Goal: Task Accomplishment & Management: Complete application form

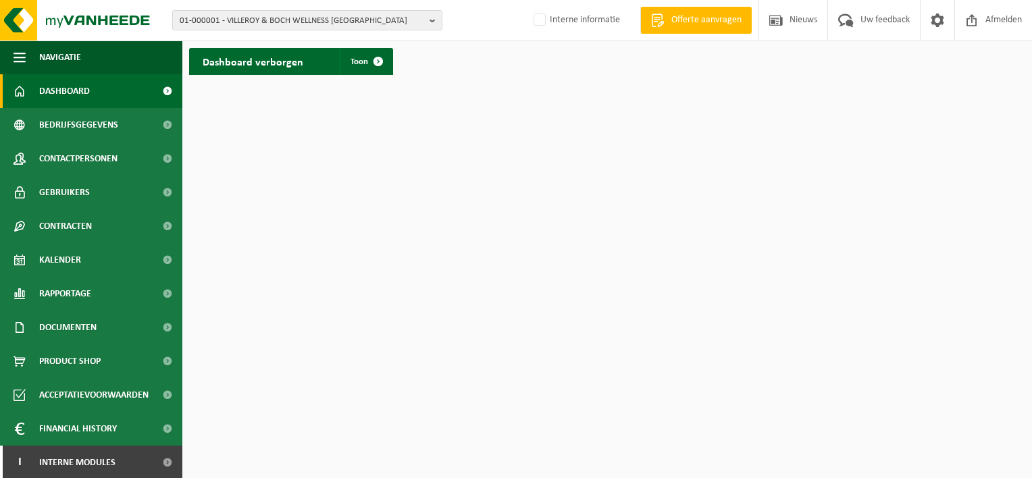
scroll to position [1, 0]
click at [105, 467] on span "Interne modules" at bounding box center [77, 461] width 76 height 34
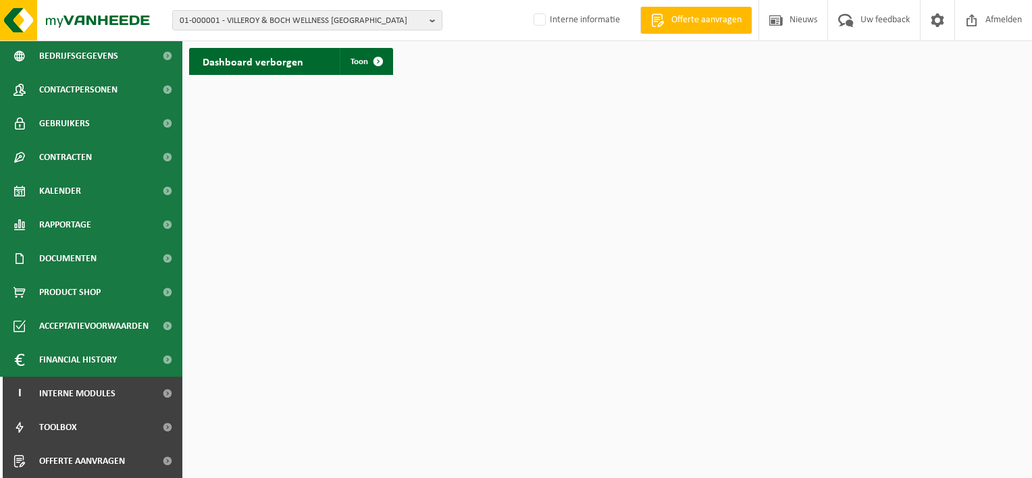
click at [694, 23] on span "Offerte aanvragen" at bounding box center [706, 21] width 77 height 14
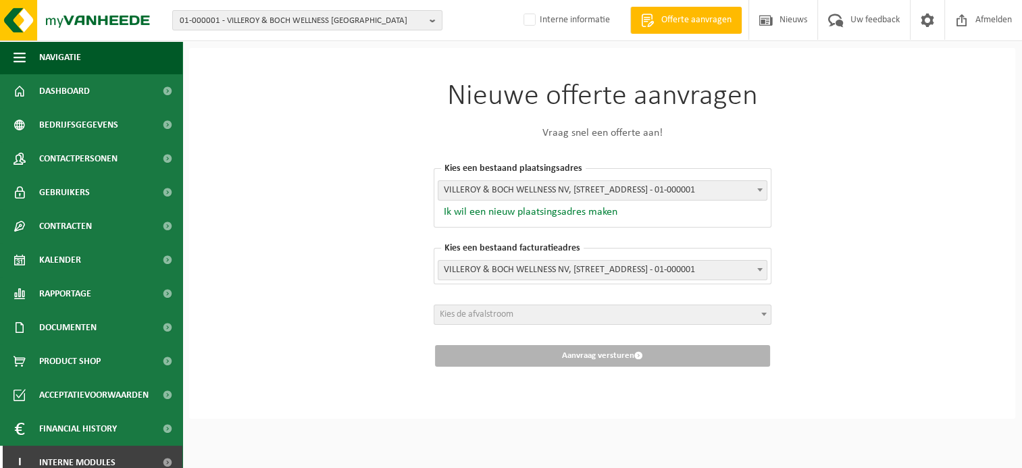
click at [577, 210] on button "Ik wil een nieuw plaatsingsadres maken" at bounding box center [528, 212] width 180 height 14
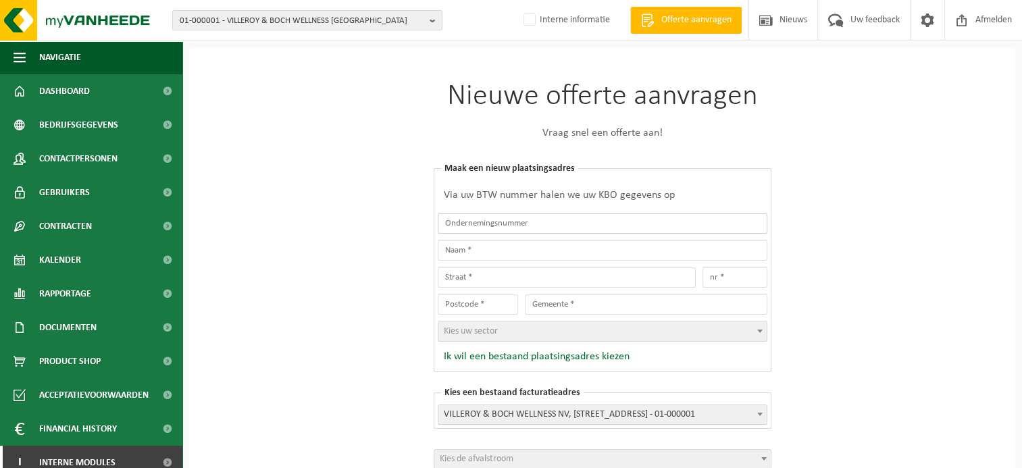
click at [540, 222] on input "text" at bounding box center [603, 223] width 330 height 20
type input "0675545909"
type input "DRIES MACHINERY BV"
type input "RIJKMAKERLAAN"
type input "10 / B"
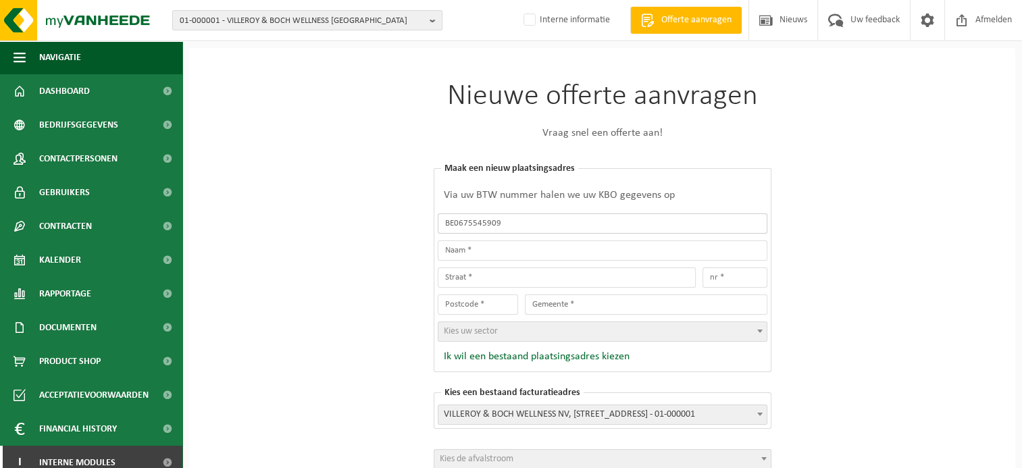
type input "2910"
type input "ESSEN"
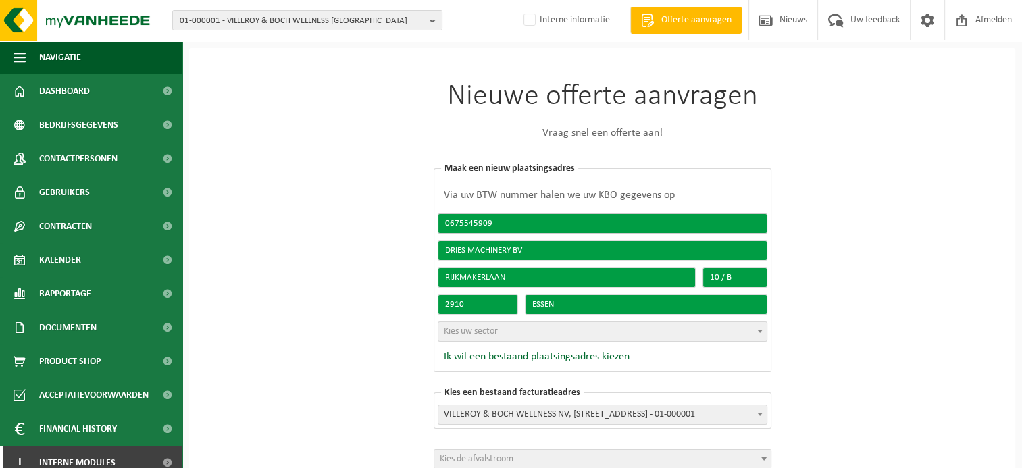
type input "0675545909"
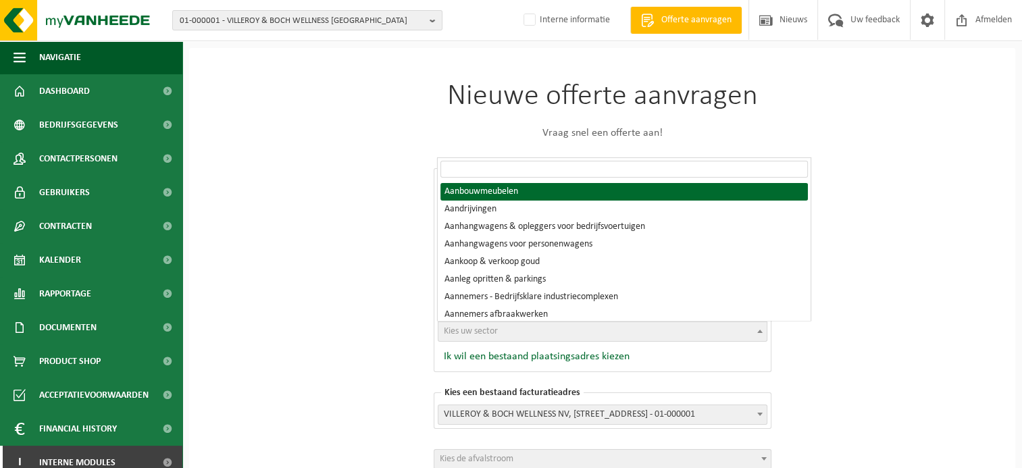
click at [758, 330] on b at bounding box center [759, 331] width 5 height 3
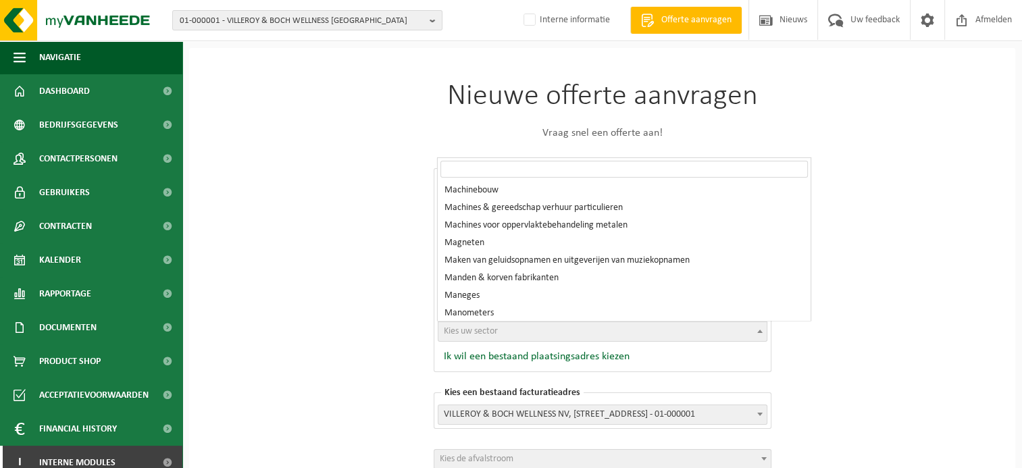
scroll to position [21002, 0]
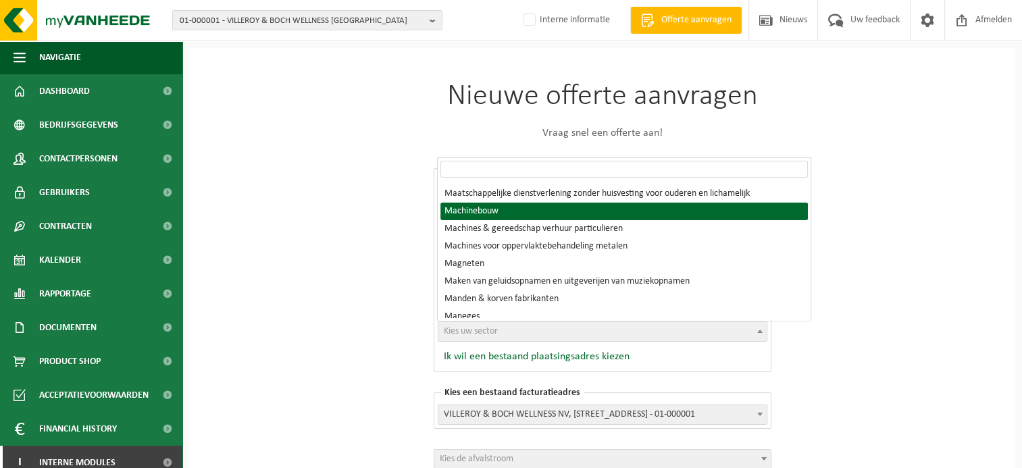
select select "1615"
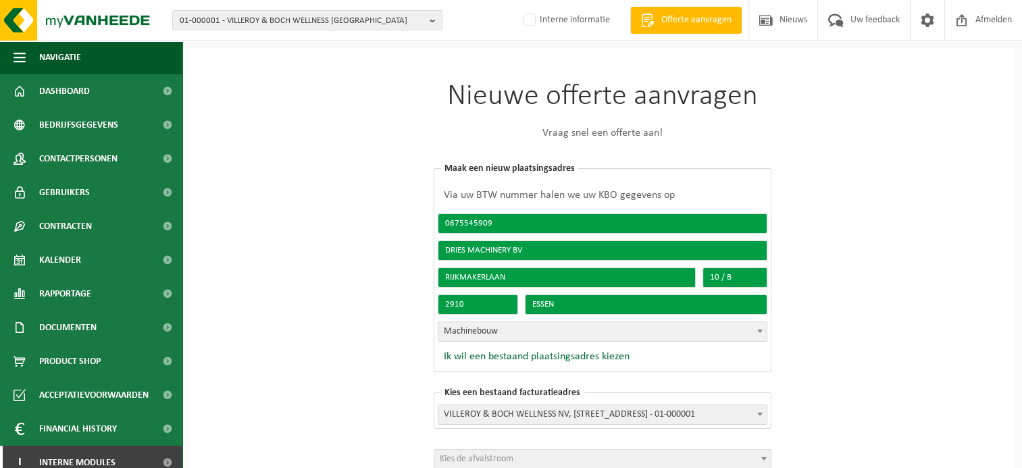
drag, startPoint x: 600, startPoint y: 385, endPoint x: 786, endPoint y: 424, distance: 190.5
click at [786, 424] on div "Nieuwe offerte aanvragen Vraag snel een offerte aan! Kies een bestaand plaatsin…" at bounding box center [602, 296] width 405 height 497
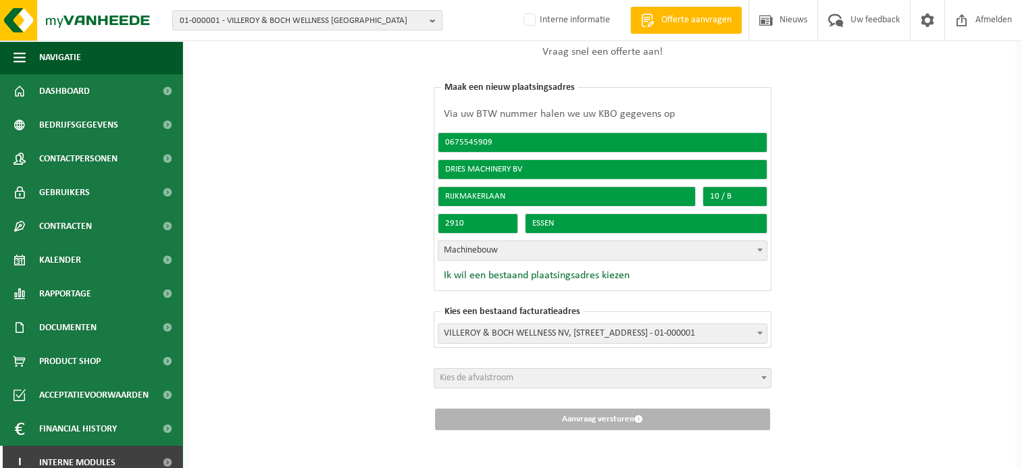
scroll to position [89, 0]
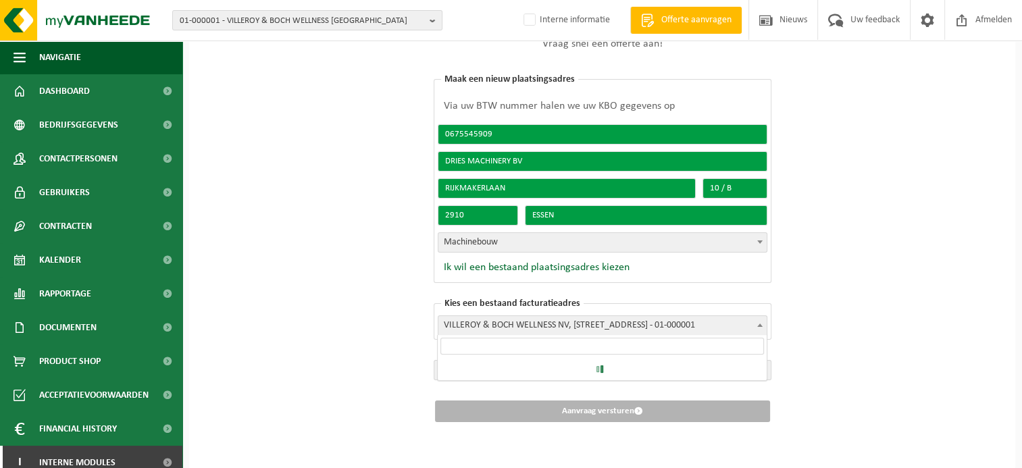
click at [758, 329] on span at bounding box center [760, 325] width 14 height 18
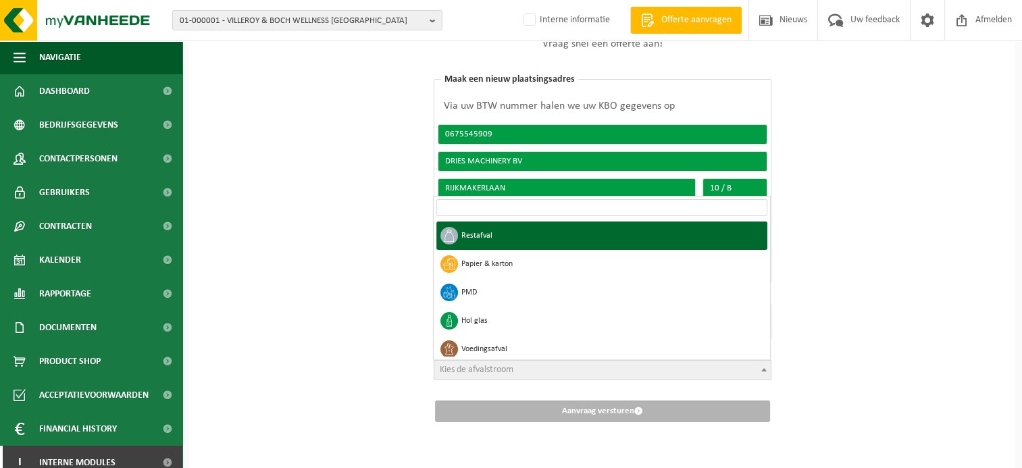
click at [760, 369] on span at bounding box center [764, 370] width 14 height 18
select select "1"
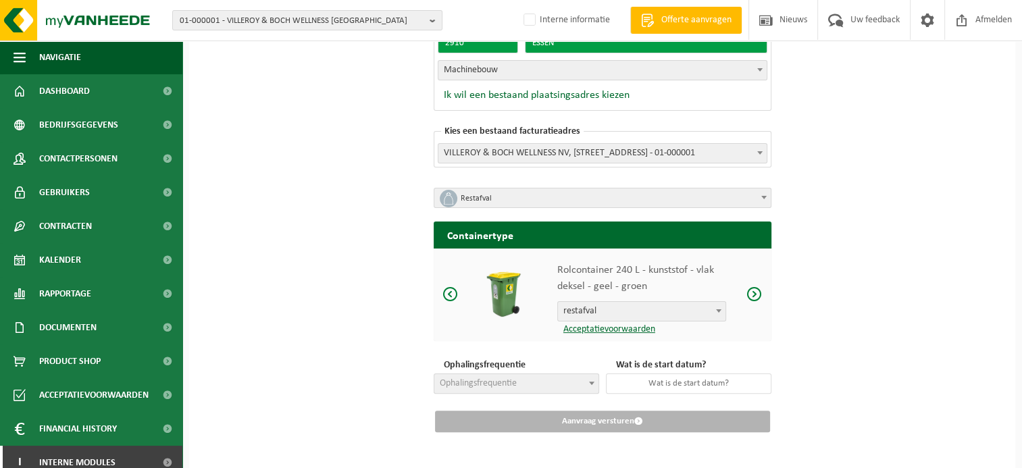
scroll to position [259, 0]
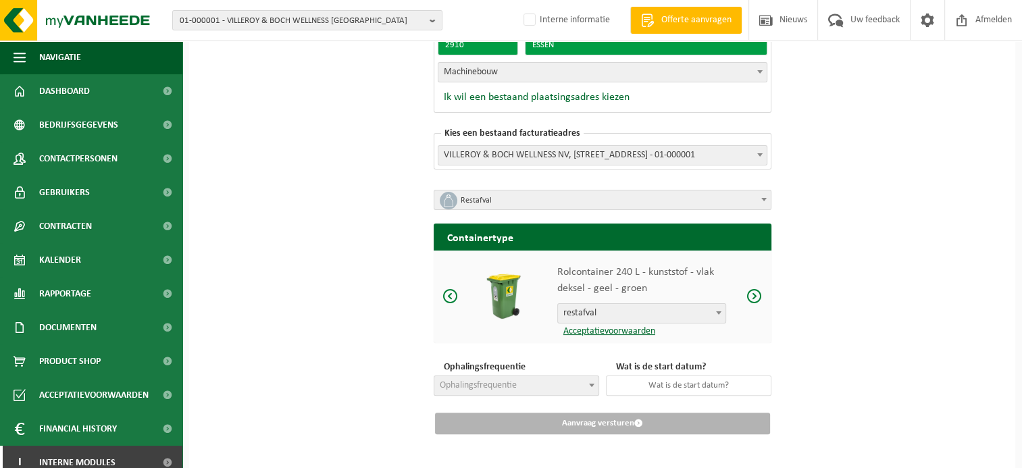
click at [752, 297] on span at bounding box center [754, 296] width 16 height 17
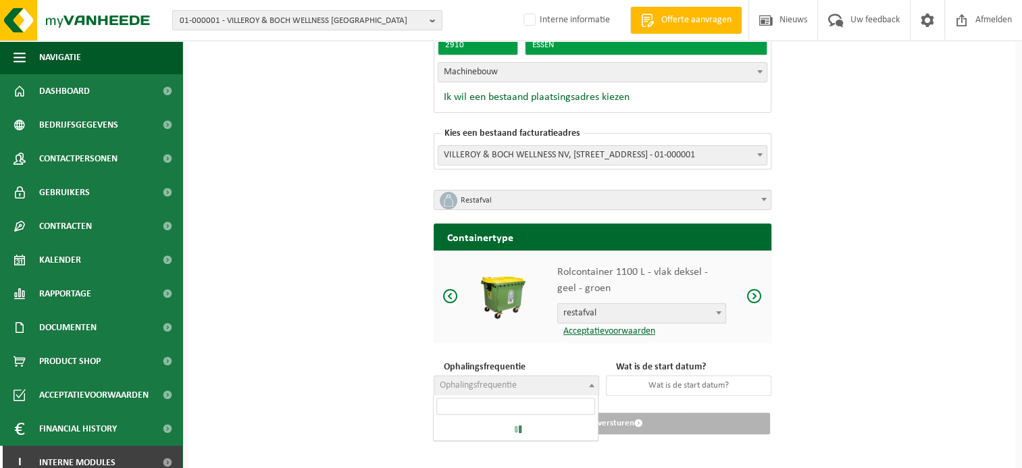
click at [591, 386] on span at bounding box center [592, 385] width 14 height 18
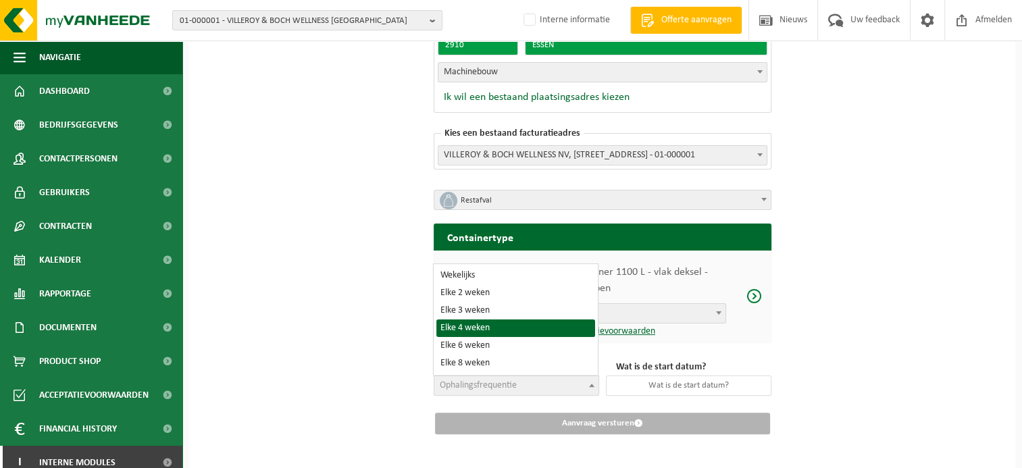
select select "15"
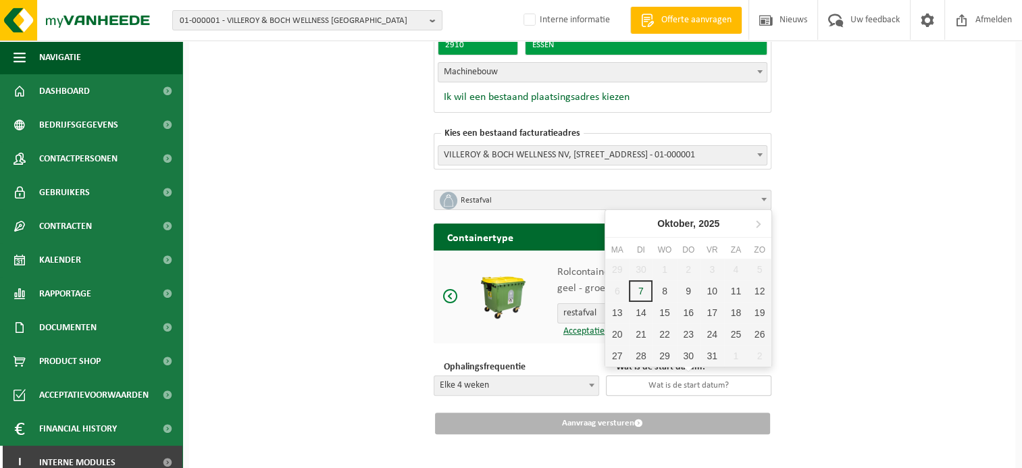
drag, startPoint x: 469, startPoint y: 327, endPoint x: 653, endPoint y: 384, distance: 192.5
drag, startPoint x: 653, startPoint y: 384, endPoint x: 792, endPoint y: 398, distance: 139.8
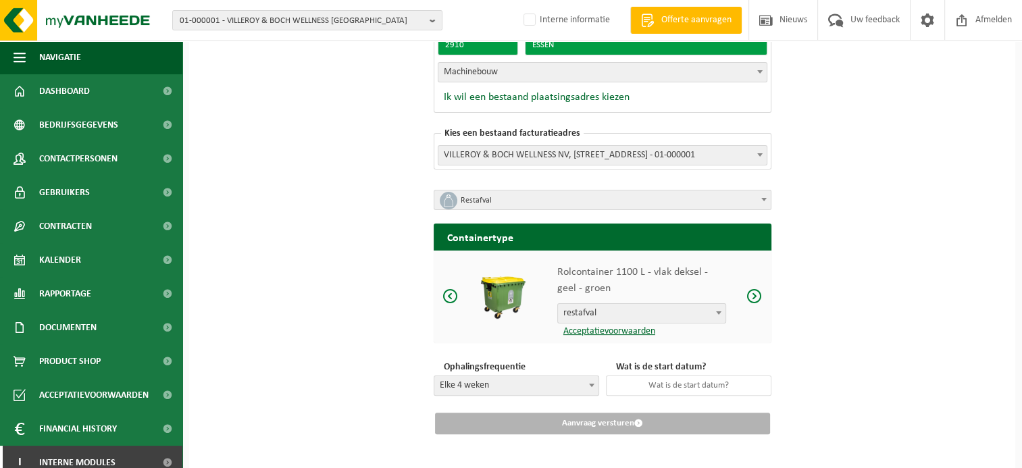
drag, startPoint x: 792, startPoint y: 398, endPoint x: 827, endPoint y: 434, distance: 50.6
drag, startPoint x: 827, startPoint y: 434, endPoint x: 797, endPoint y: 431, distance: 29.9
drag, startPoint x: 797, startPoint y: 431, endPoint x: 792, endPoint y: 426, distance: 7.2
drag, startPoint x: 792, startPoint y: 426, endPoint x: 868, endPoint y: 98, distance: 336.2
click at [868, 98] on div "Nieuwe offerte aanvragen Vraag snel een offerte aan! Kies een bestaand plaatsin…" at bounding box center [602, 135] width 826 height 693
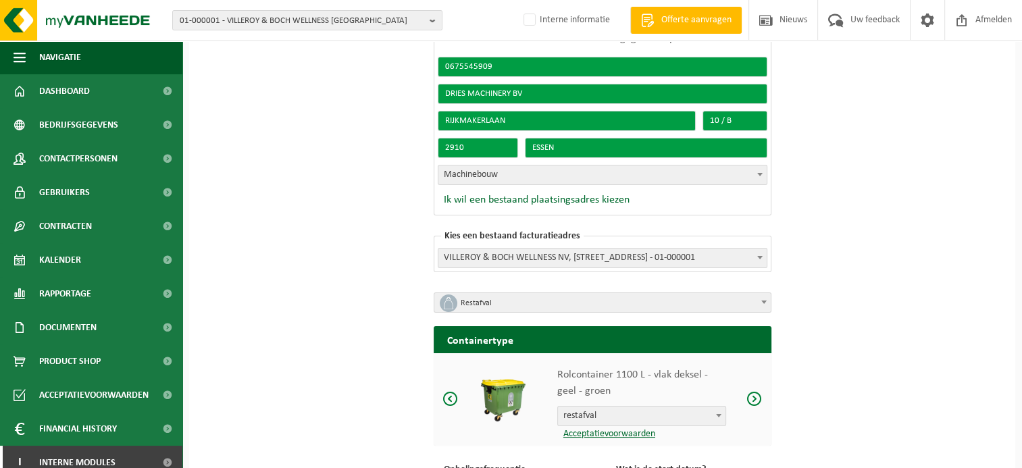
scroll to position [157, 0]
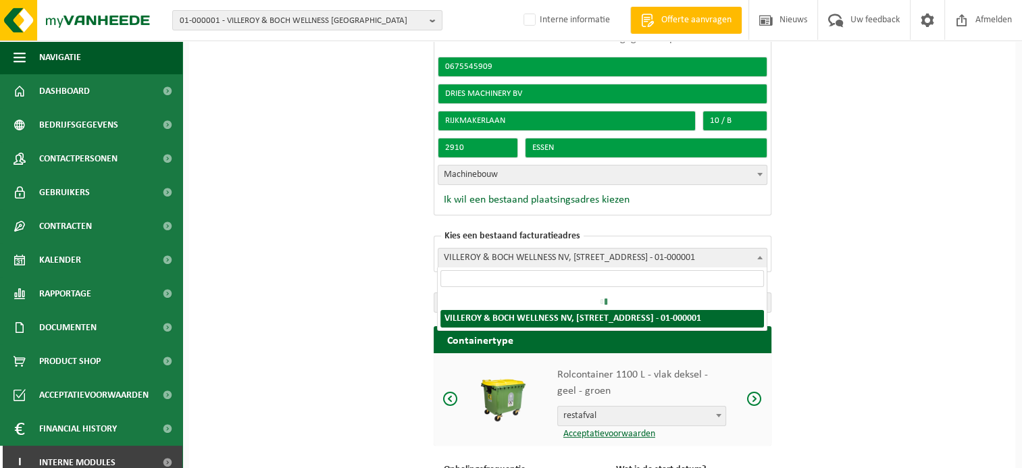
click at [761, 257] on b at bounding box center [759, 257] width 5 height 3
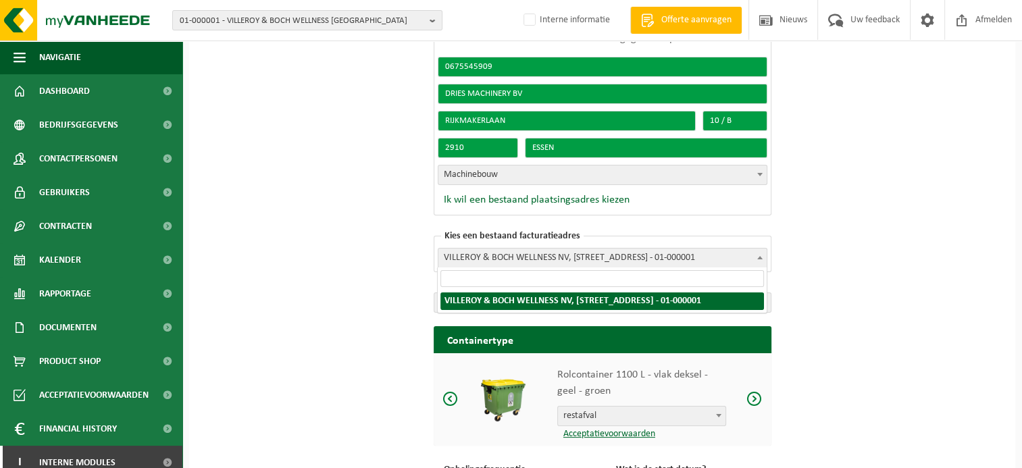
click at [453, 273] on input "search" at bounding box center [601, 278] width 323 height 17
type input "Dries Machinery BV"
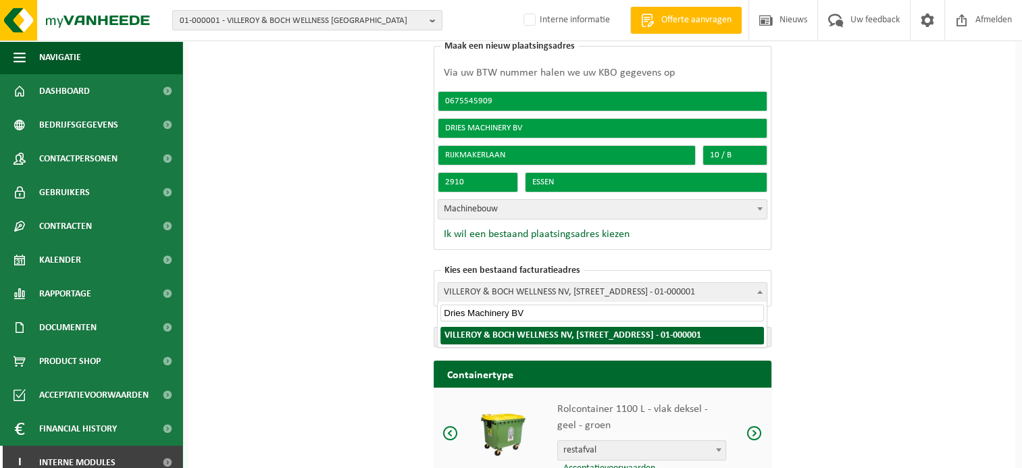
scroll to position [125, 0]
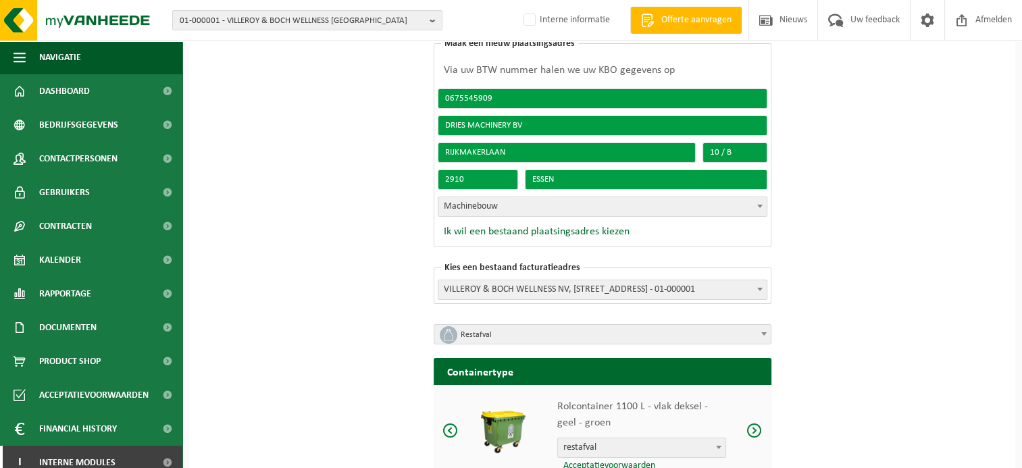
click at [825, 361] on div "Nieuwe offerte aanvragen Vraag snel een offerte aan! Kies een bestaand plaatsin…" at bounding box center [602, 269] width 826 height 693
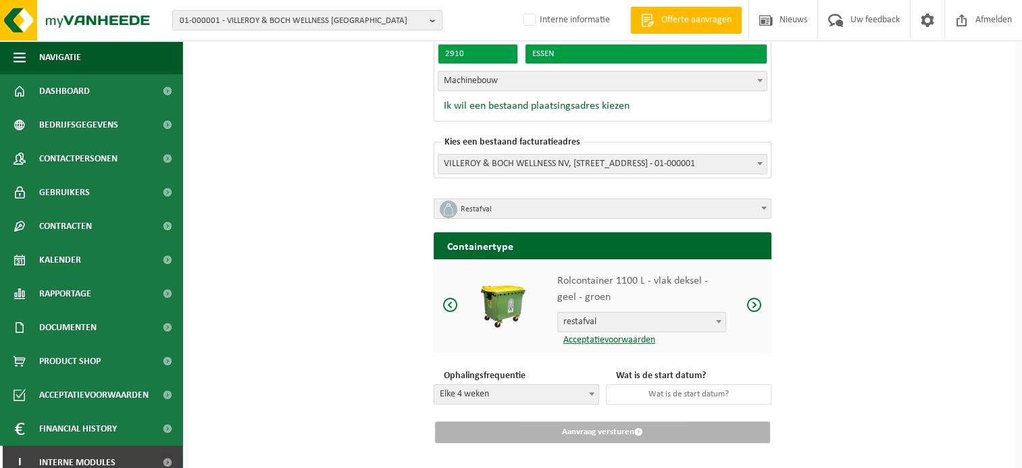
scroll to position [272, 0]
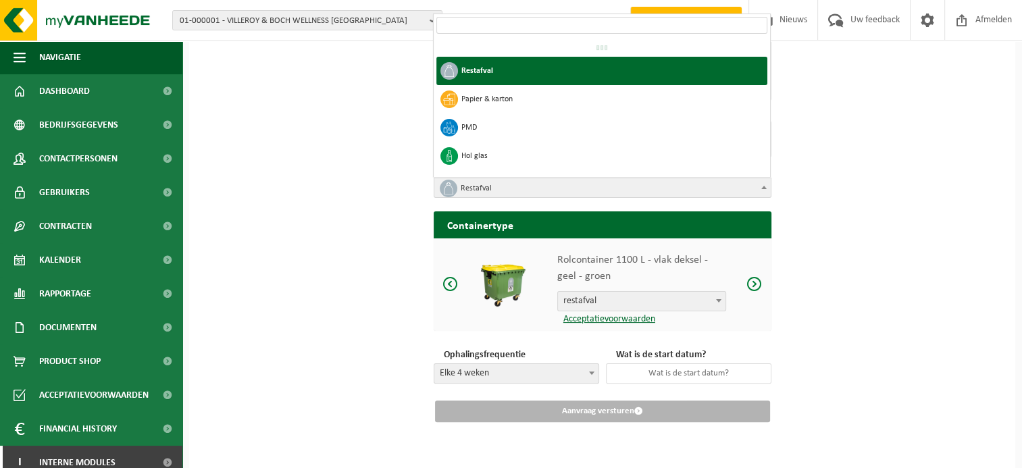
click at [761, 181] on span at bounding box center [764, 187] width 14 height 18
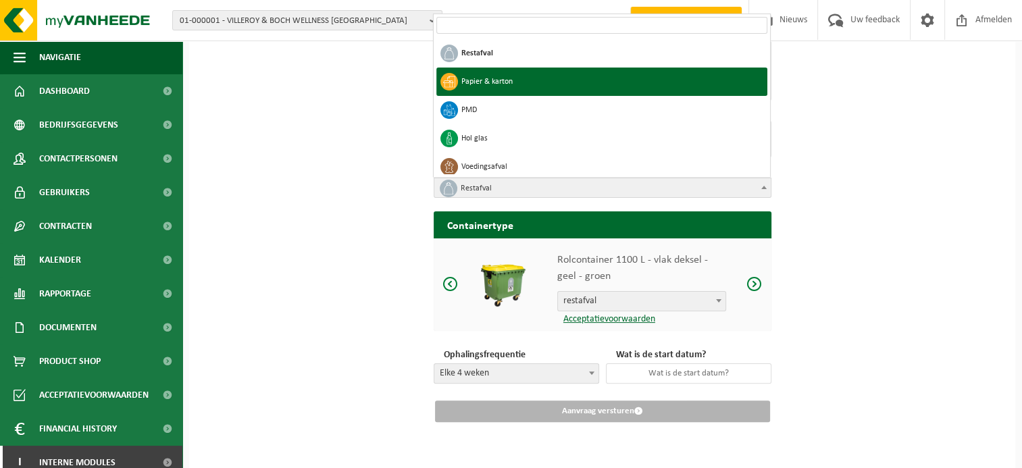
scroll to position [132, 0]
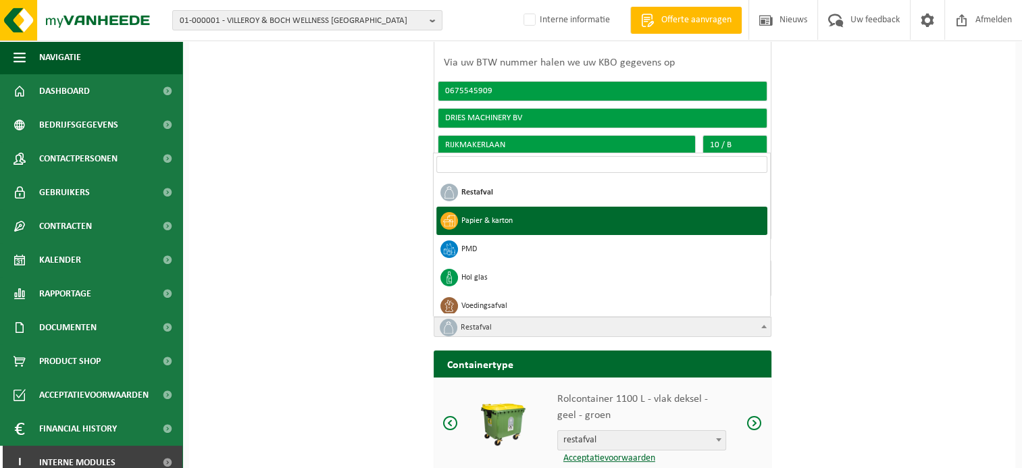
select select "2"
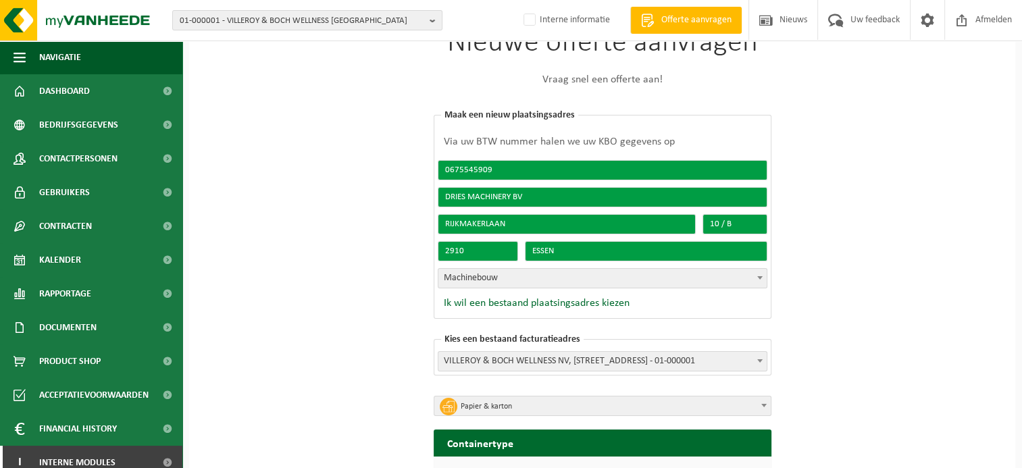
scroll to position [51, 0]
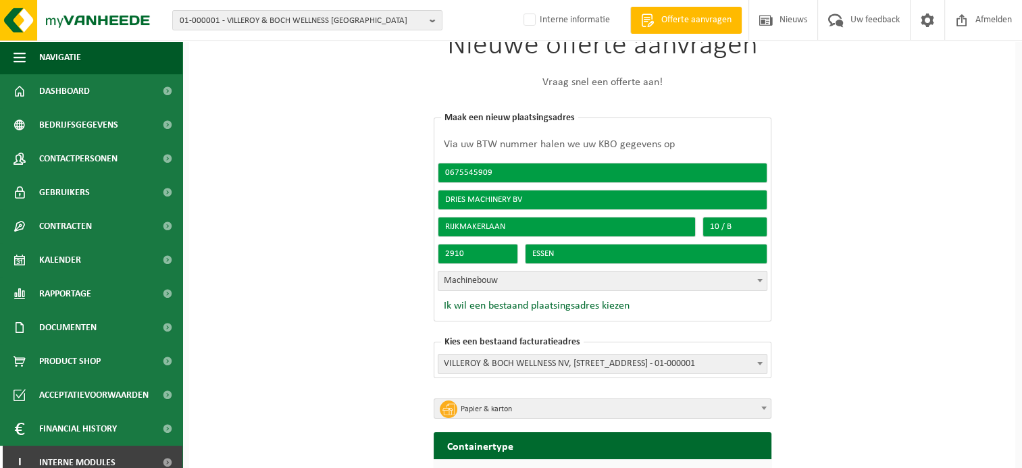
click at [724, 24] on span "Offerte aanvragen" at bounding box center [696, 21] width 77 height 14
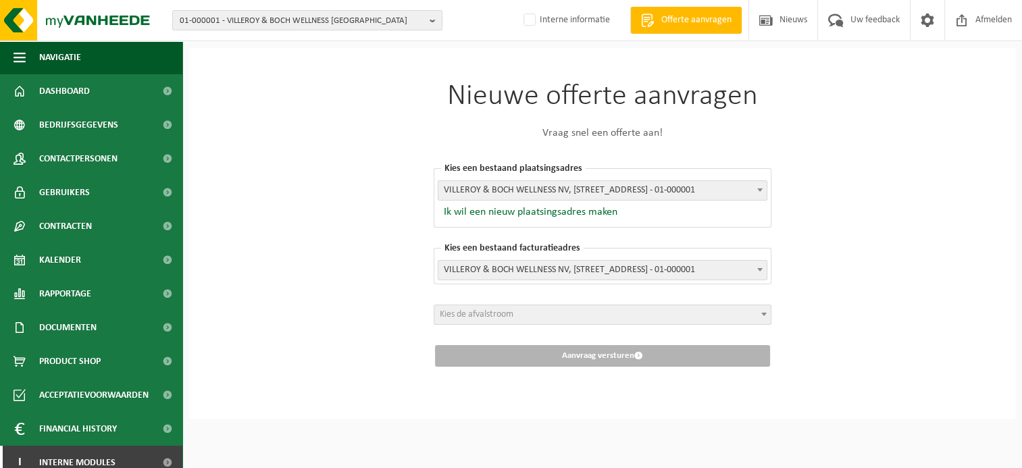
click at [784, 159] on div "Nieuwe offerte aanvragen Vraag snel een offerte aan! Kies een bestaand plaatsin…" at bounding box center [602, 224] width 405 height 353
click at [755, 189] on span at bounding box center [760, 190] width 14 height 18
click at [528, 19] on label "Interne informatie" at bounding box center [565, 20] width 89 height 20
click at [519, 0] on input "Interne informatie" at bounding box center [518, -1] width 1 height 1
checkbox input "true"
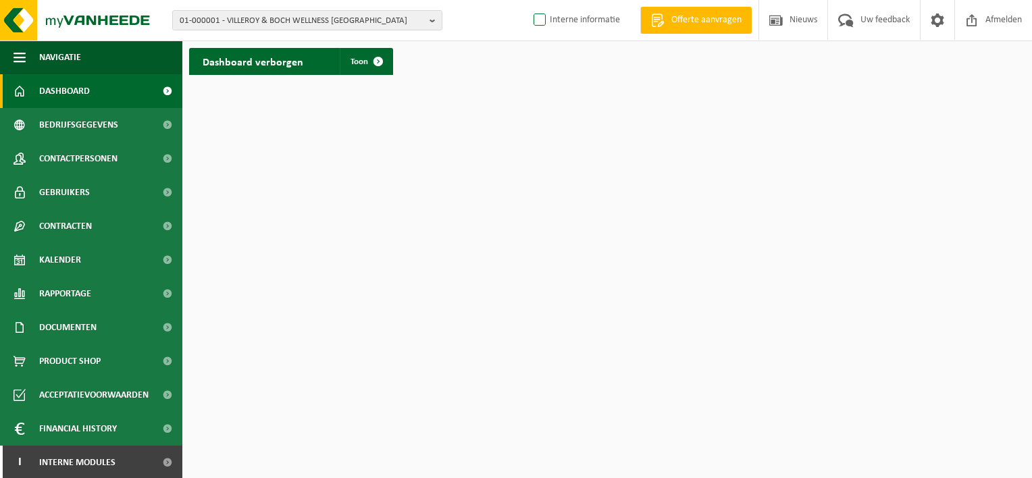
click at [538, 16] on label "Interne informatie" at bounding box center [575, 20] width 89 height 20
click at [529, 0] on input "Interne informatie" at bounding box center [528, -1] width 1 height 1
checkbox input "true"
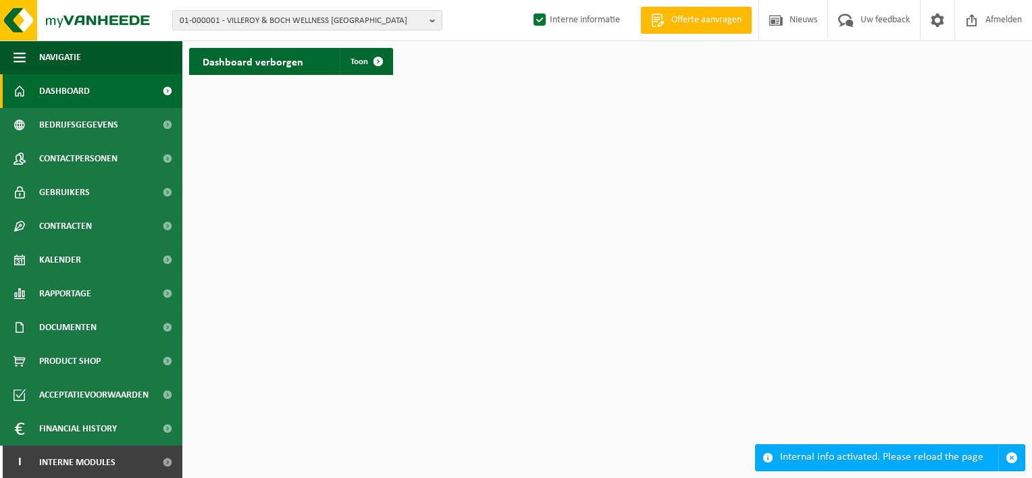
scroll to position [1, 0]
click at [97, 460] on span "Interne modules" at bounding box center [77, 461] width 76 height 34
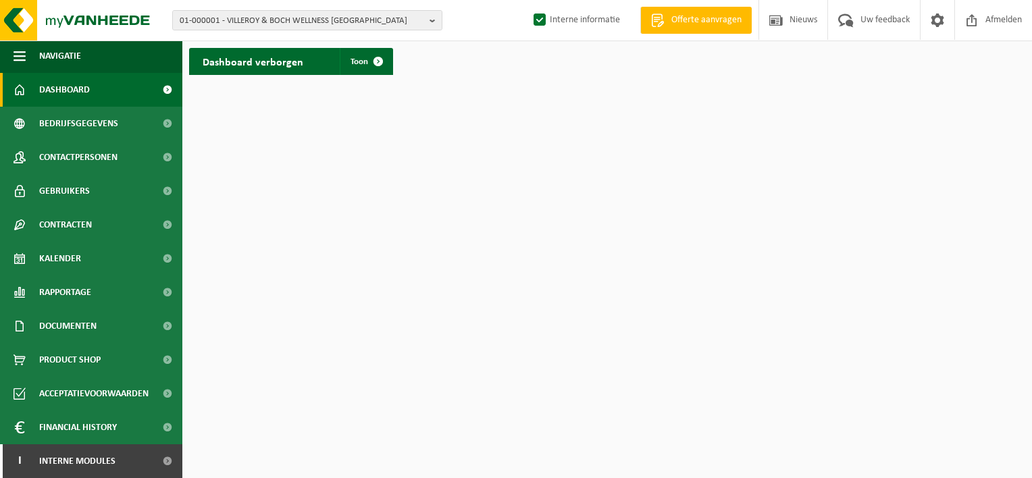
scroll to position [69, 0]
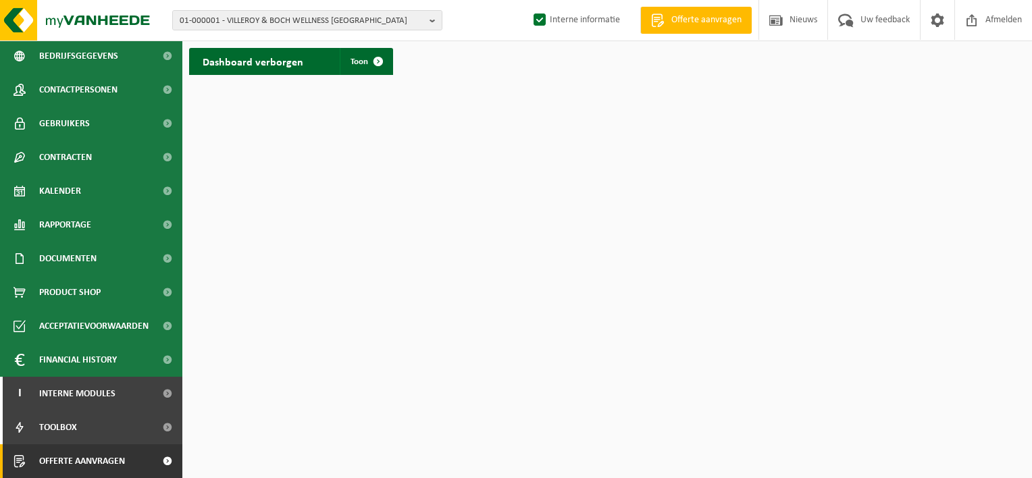
click at [96, 465] on span "Offerte aanvragen" at bounding box center [82, 461] width 86 height 34
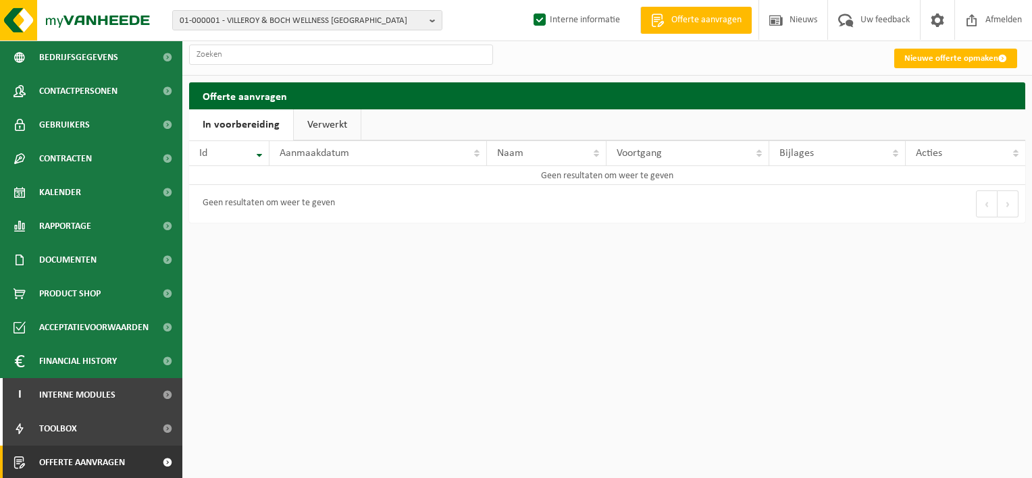
scroll to position [69, 0]
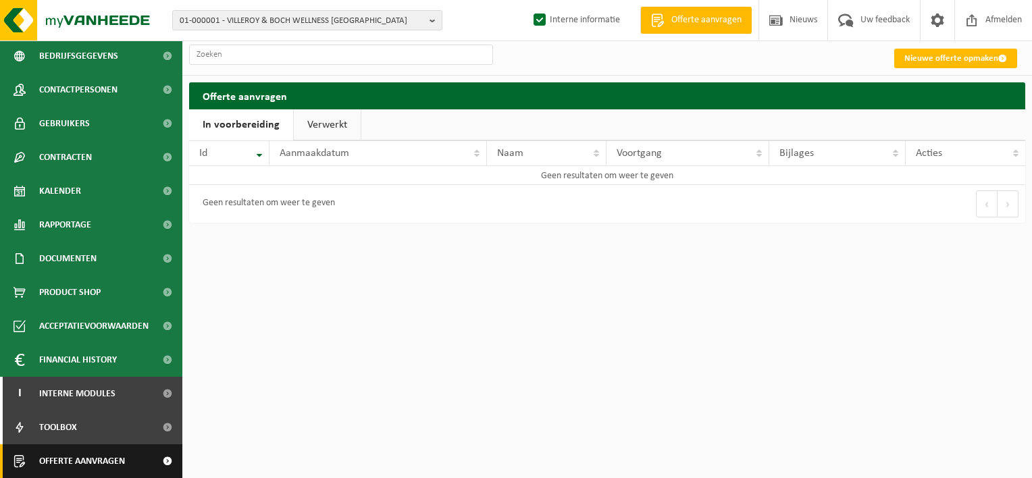
click at [116, 459] on span "Offerte aanvragen" at bounding box center [82, 461] width 86 height 34
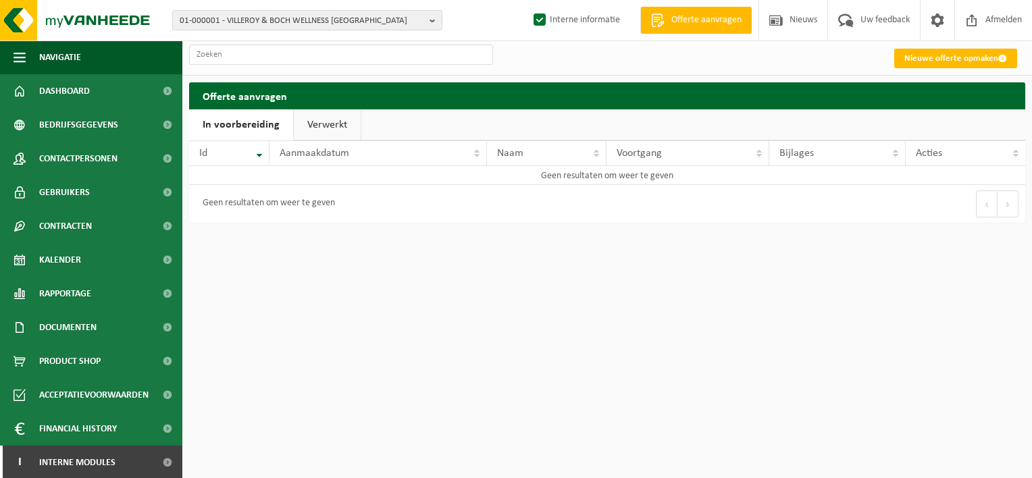
click at [692, 23] on span "Offerte aanvragen" at bounding box center [706, 21] width 77 height 14
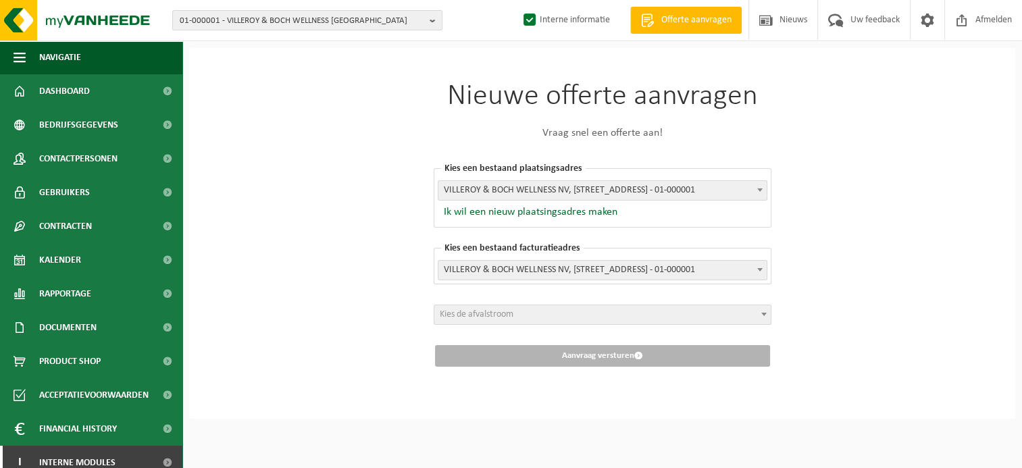
click at [761, 191] on b at bounding box center [759, 189] width 5 height 3
click at [793, 262] on div "Nieuwe offerte aanvragen Vraag snel een offerte aan! [GEOGRAPHIC_DATA] een best…" at bounding box center [602, 224] width 405 height 353
click at [520, 211] on button "Ik wil een nieuw plaatsingsadres maken" at bounding box center [528, 212] width 180 height 14
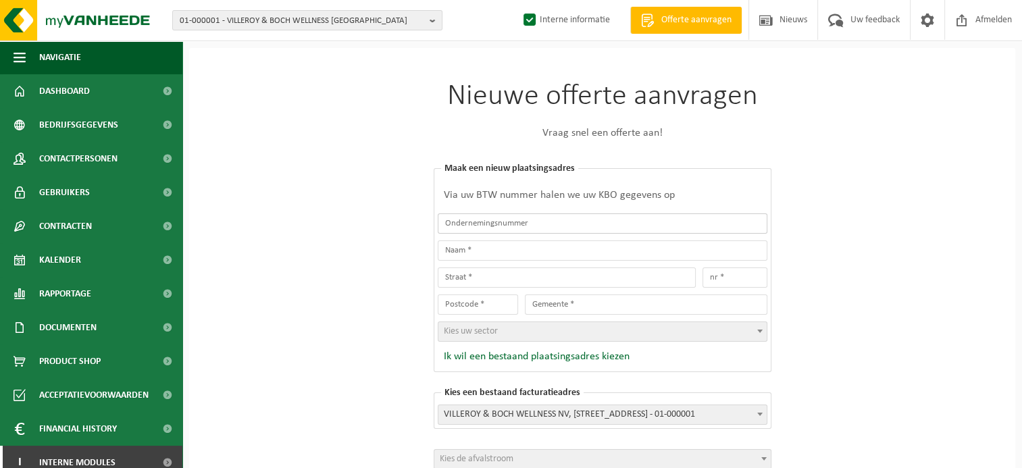
click at [482, 226] on input "text" at bounding box center [603, 223] width 330 height 20
type input "0675545909"
type input "DRIES MACHINERY BV"
type input "RIJKMAKERLAAN"
type input "10 / B"
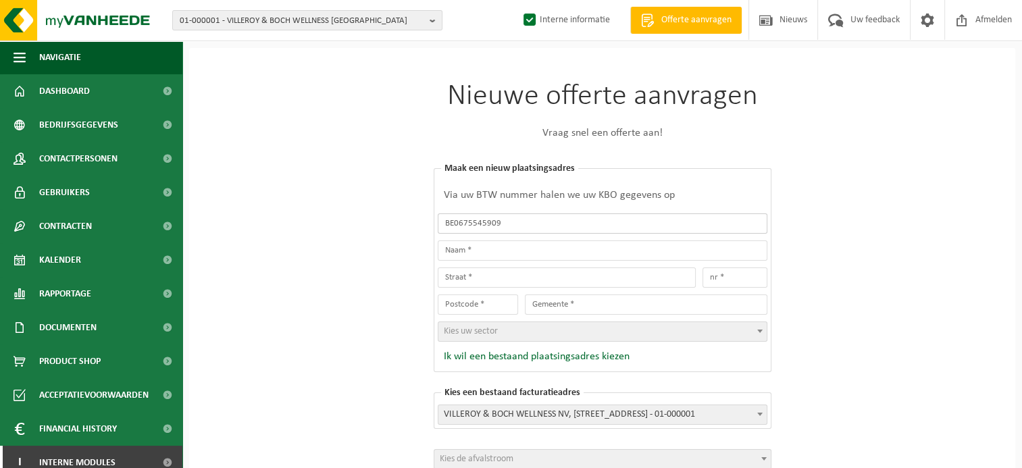
type input "2910"
type input "ESSEN"
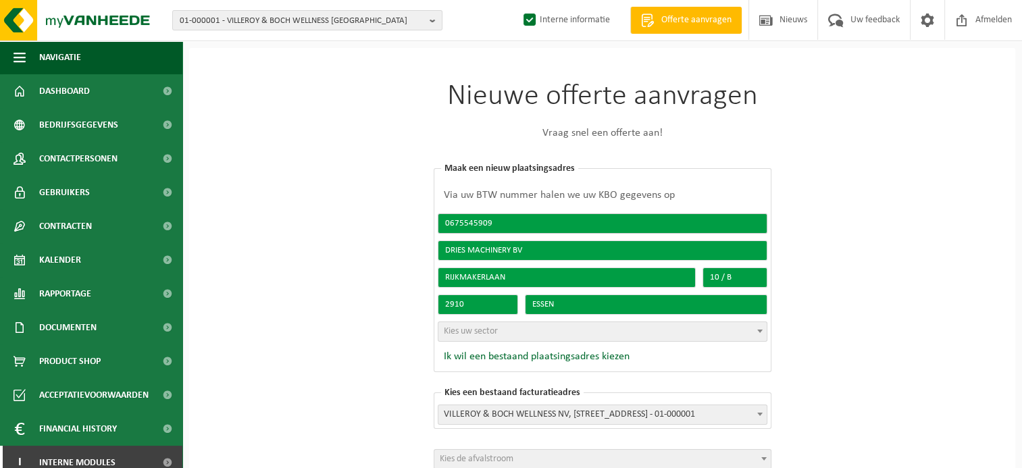
type input "0675545909"
click at [763, 330] on span at bounding box center [760, 331] width 14 height 18
click at [492, 326] on span "Kies uw sector" at bounding box center [471, 331] width 54 height 10
click at [469, 329] on span "Kies uw sector" at bounding box center [471, 331] width 54 height 10
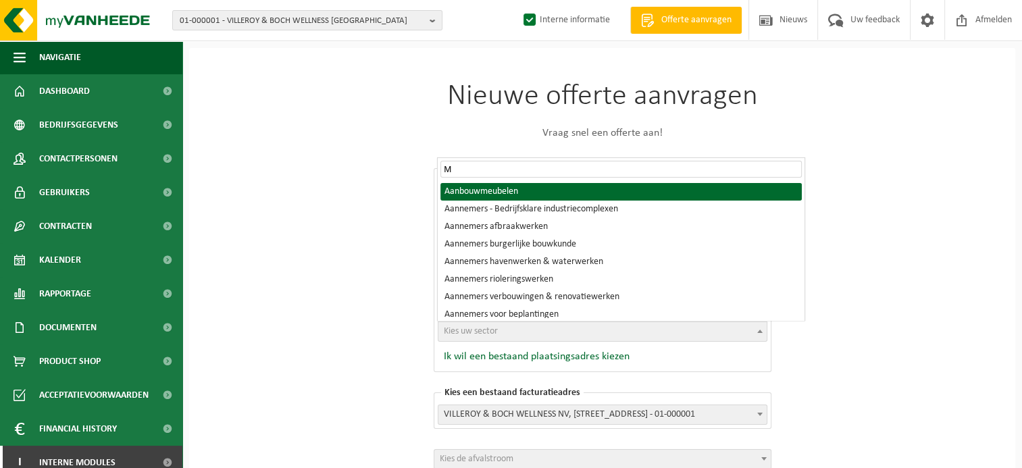
type input "M"
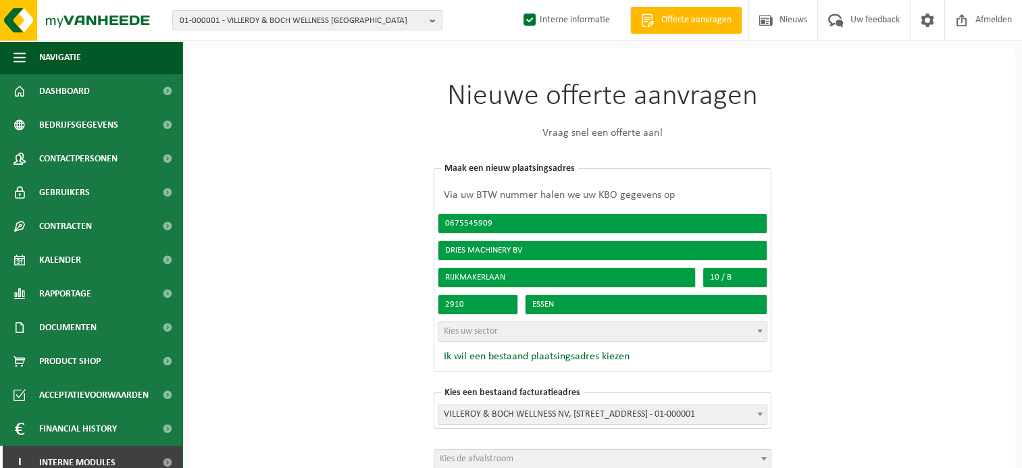
click at [761, 331] on b at bounding box center [759, 331] width 5 height 3
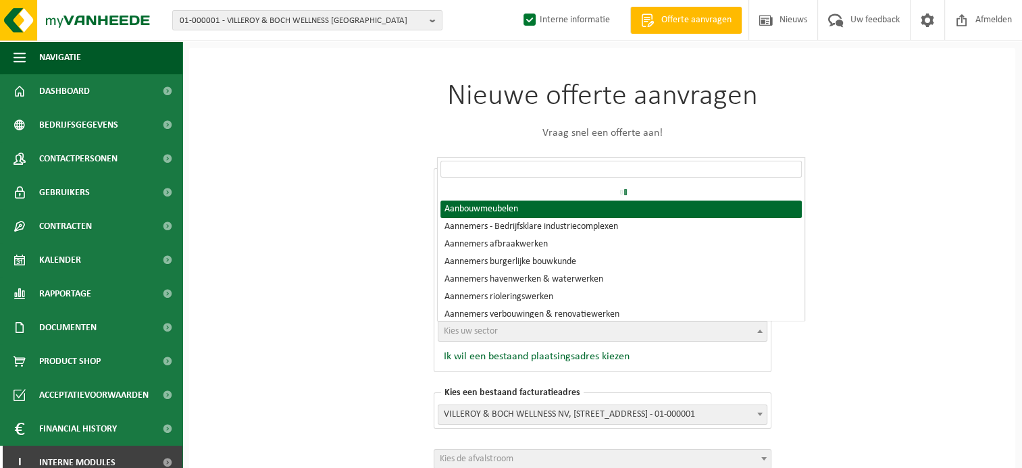
click at [761, 331] on b at bounding box center [759, 331] width 5 height 3
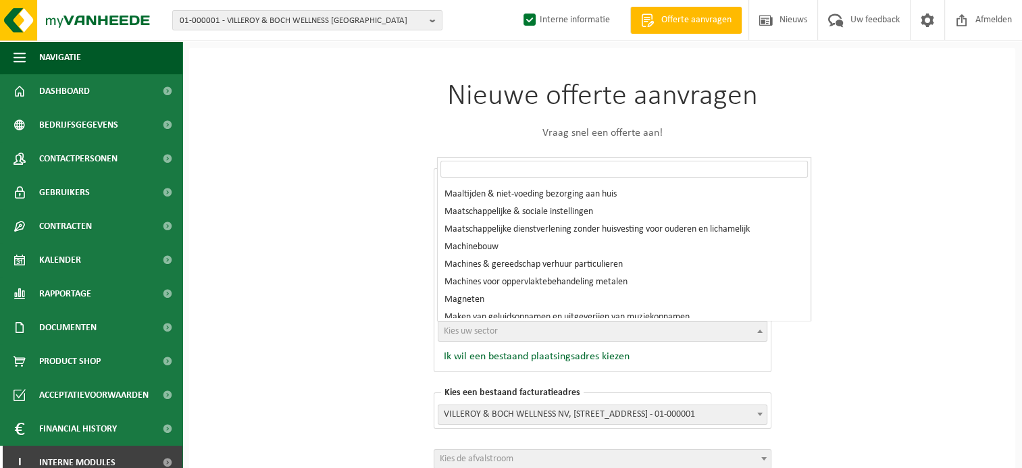
scroll to position [20948, 0]
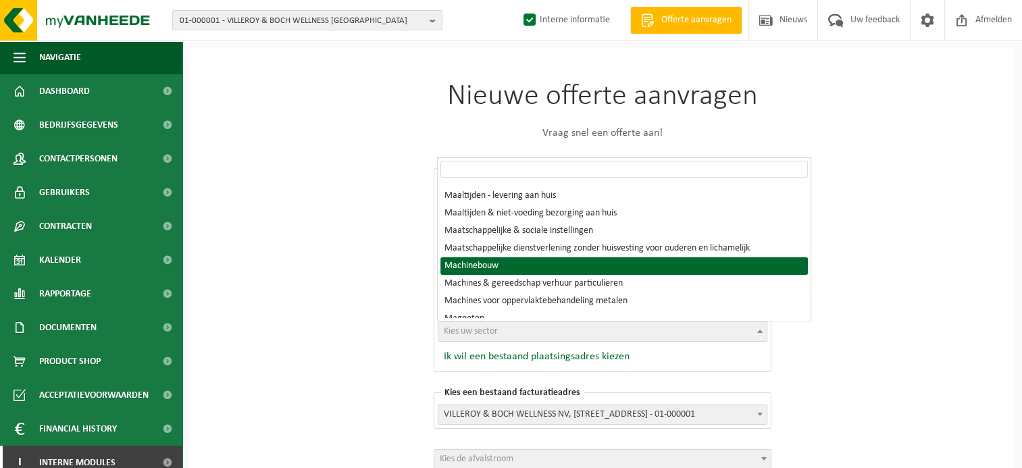
select select "1615"
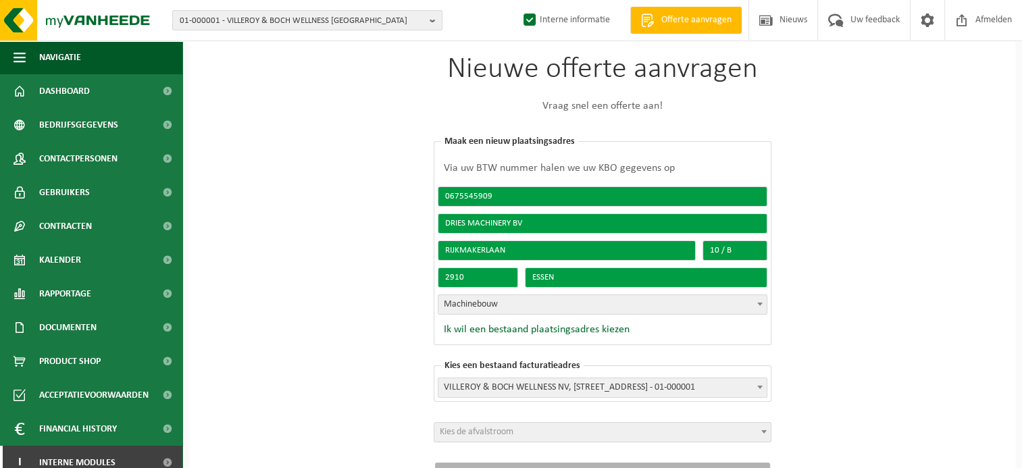
scroll to position [54, 0]
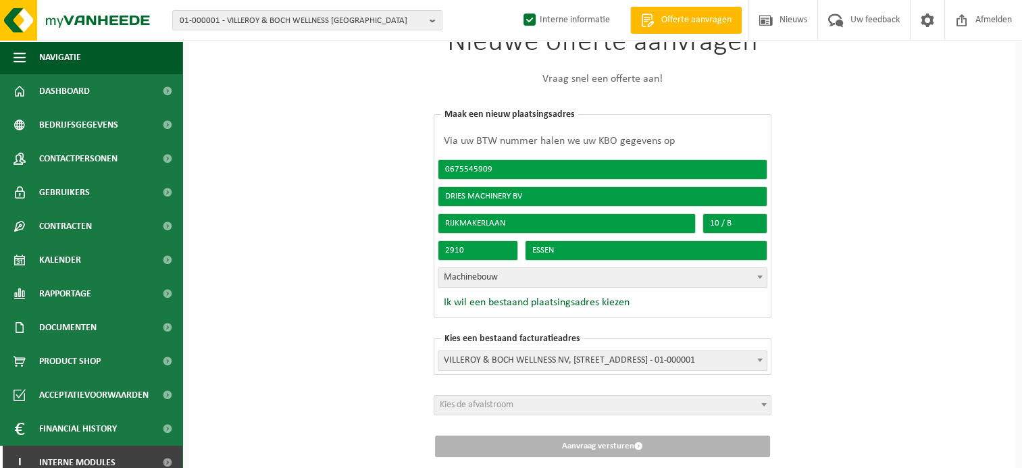
click at [764, 359] on span at bounding box center [760, 360] width 14 height 18
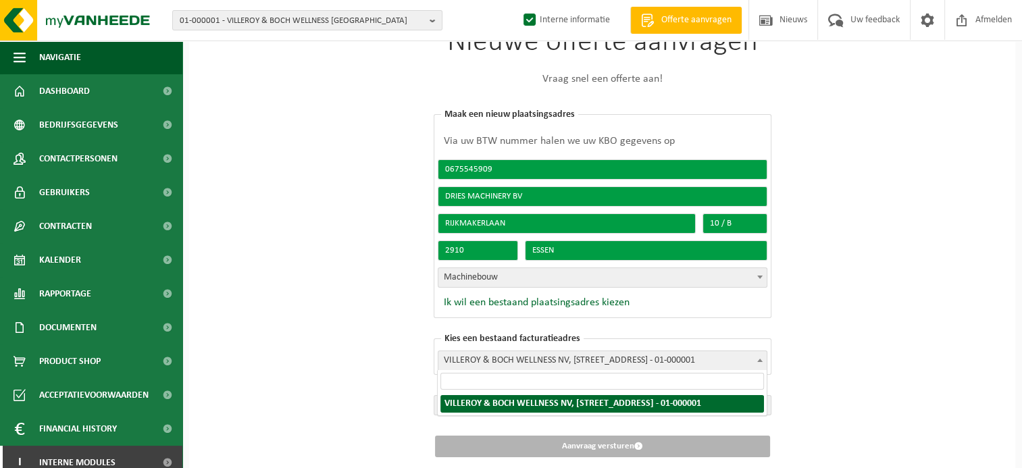
click at [465, 386] on input "search" at bounding box center [601, 381] width 323 height 17
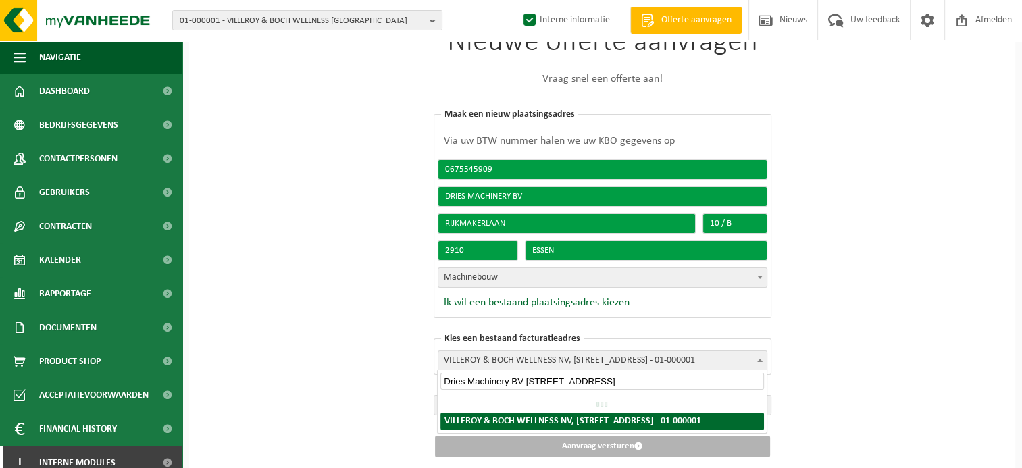
type input "Dries Machinery BV Rijkmakerlaan 10B,2910 Essen"
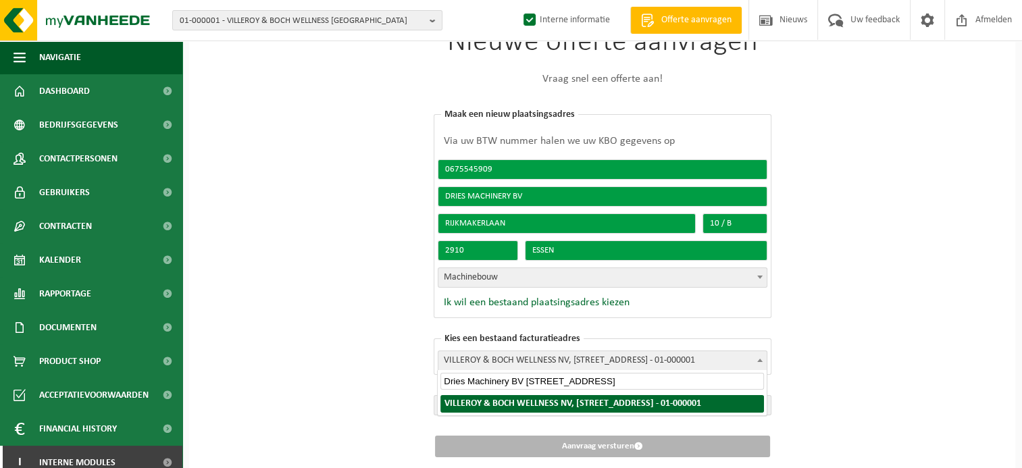
scroll to position [89, 0]
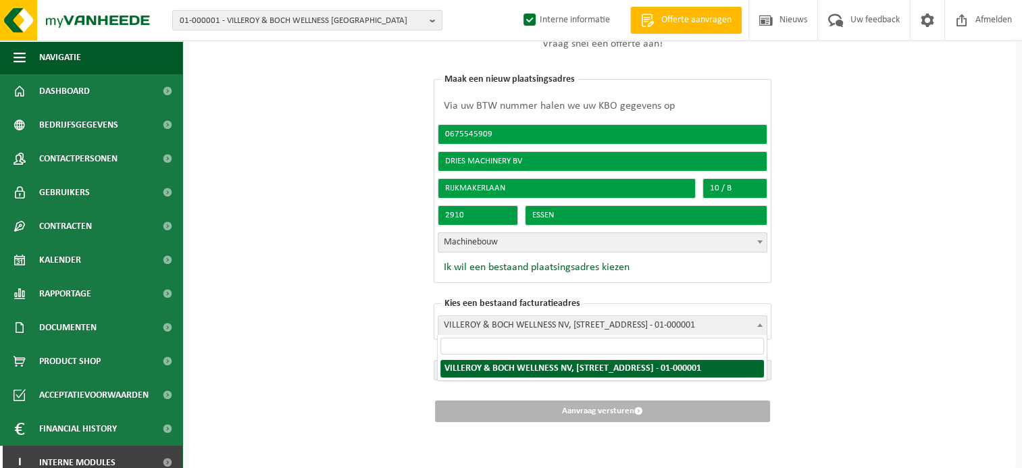
click at [840, 359] on div "Nieuwe offerte aanvragen Vraag snel een offerte aan! Kies een bestaand plaatsin…" at bounding box center [602, 214] width 826 height 511
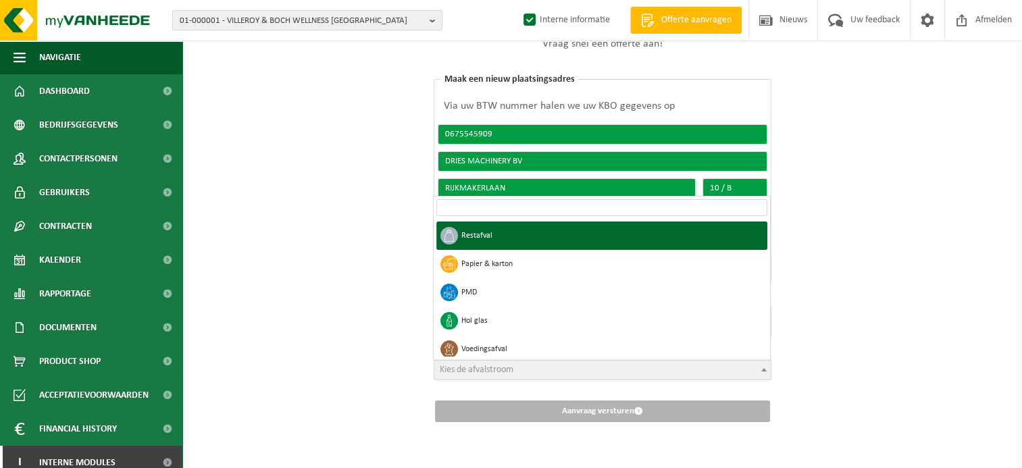
click at [765, 368] on b at bounding box center [763, 369] width 5 height 3
select select "1"
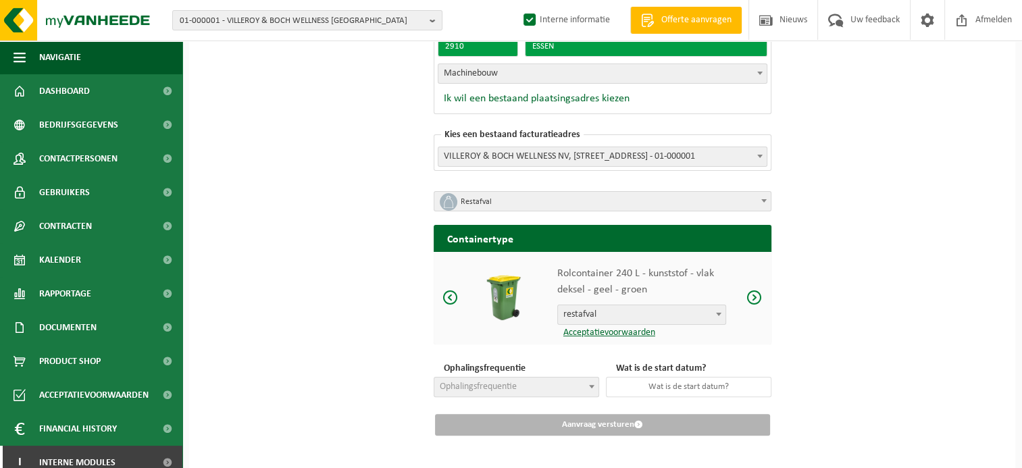
scroll to position [272, 0]
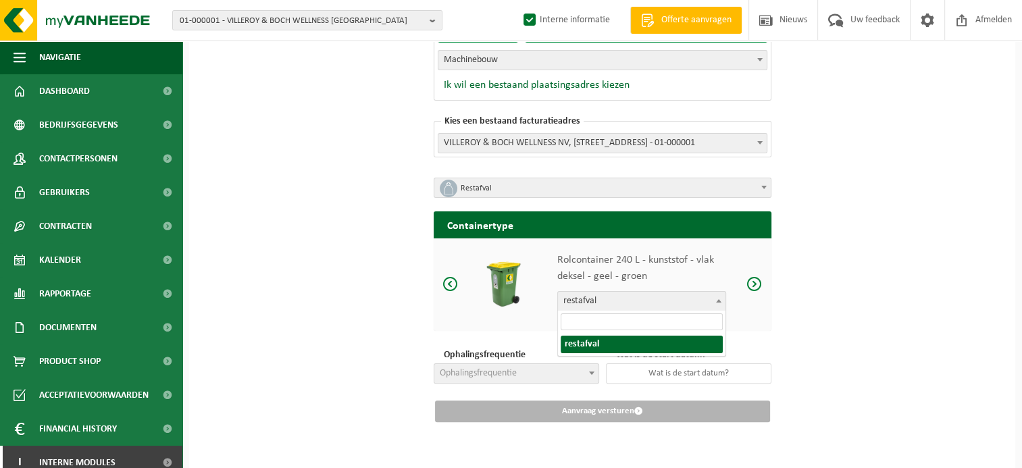
click at [721, 296] on span at bounding box center [719, 301] width 14 height 18
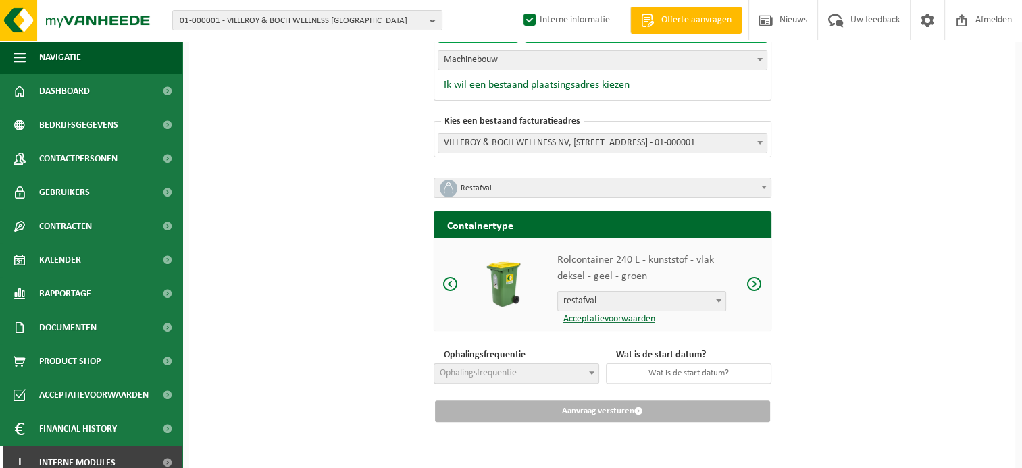
click at [754, 282] on span at bounding box center [754, 284] width 16 height 17
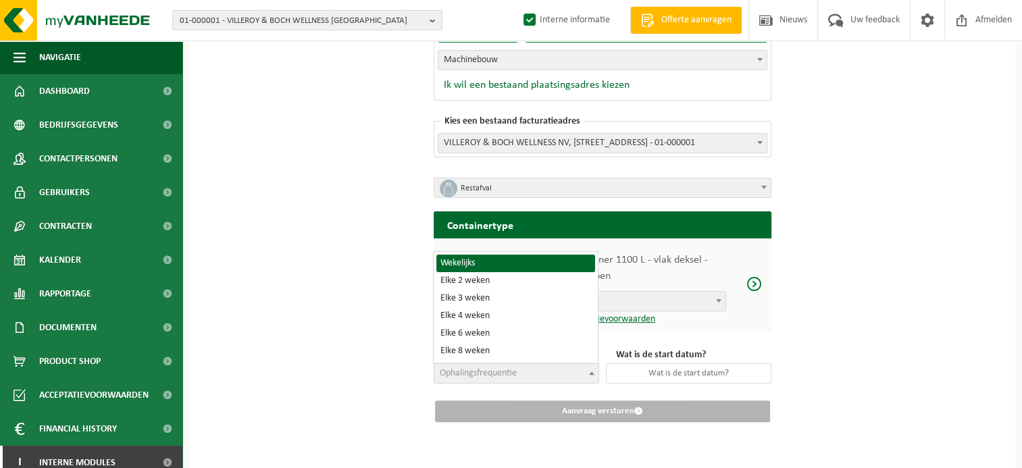
click at [585, 374] on span at bounding box center [592, 373] width 14 height 18
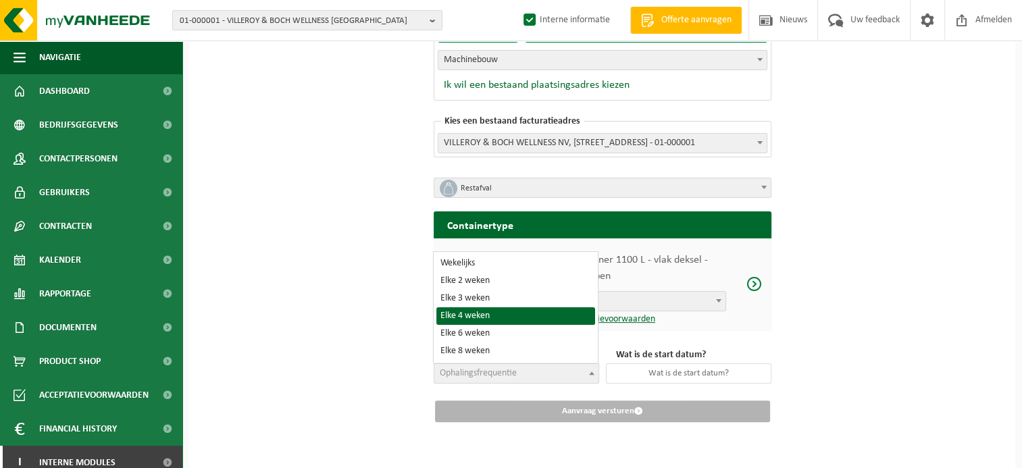
select select "15"
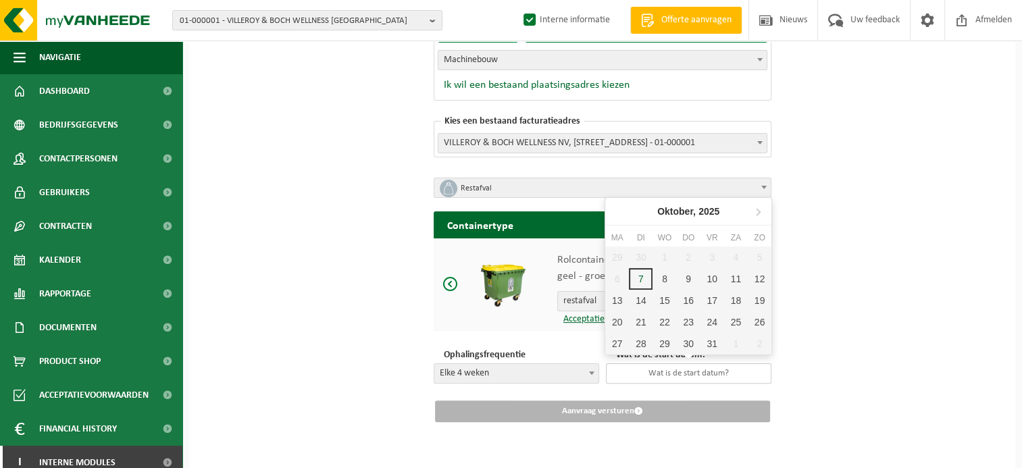
click at [686, 374] on input "text" at bounding box center [688, 373] width 165 height 20
click at [713, 346] on div "31" at bounding box center [712, 344] width 24 height 22
type input "2025-10-31"
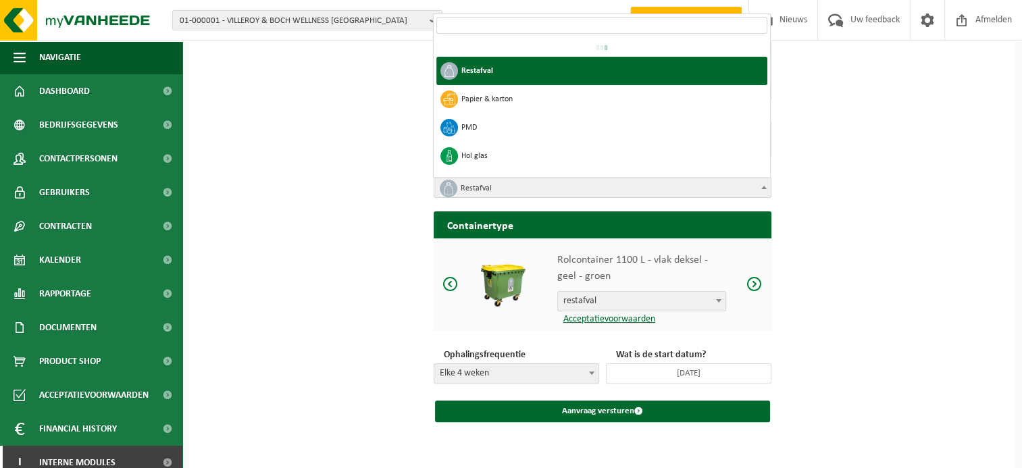
click at [757, 188] on span at bounding box center [764, 187] width 14 height 18
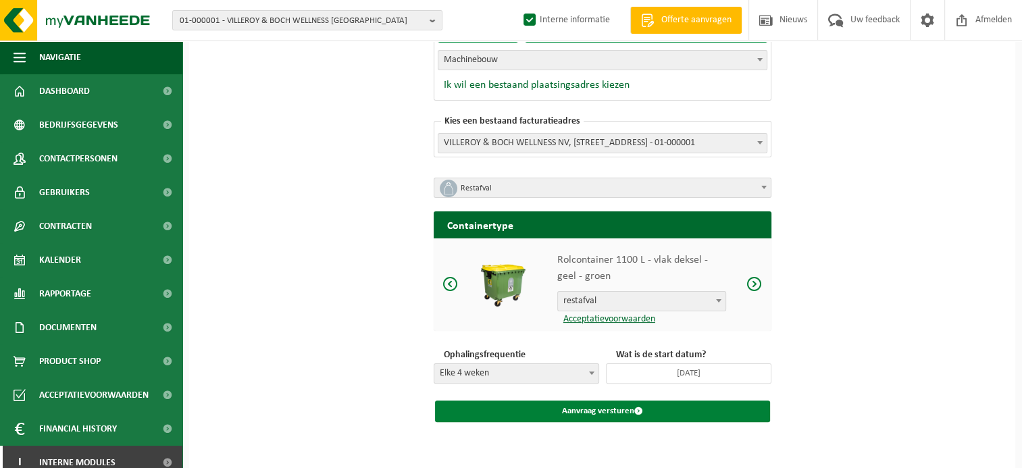
click at [626, 411] on button "Aanvraag versturen" at bounding box center [602, 412] width 335 height 22
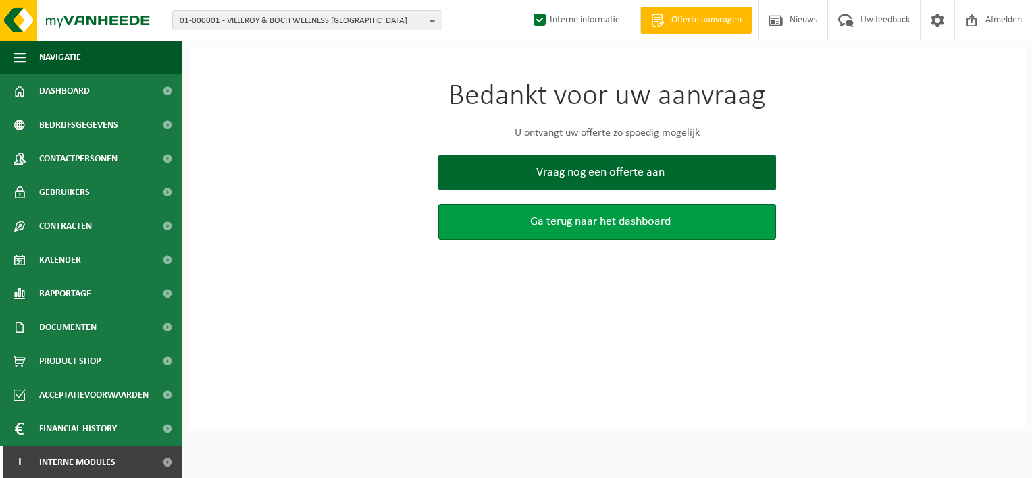
click at [624, 226] on span "Ga terug naar het dashboard" at bounding box center [600, 222] width 140 height 14
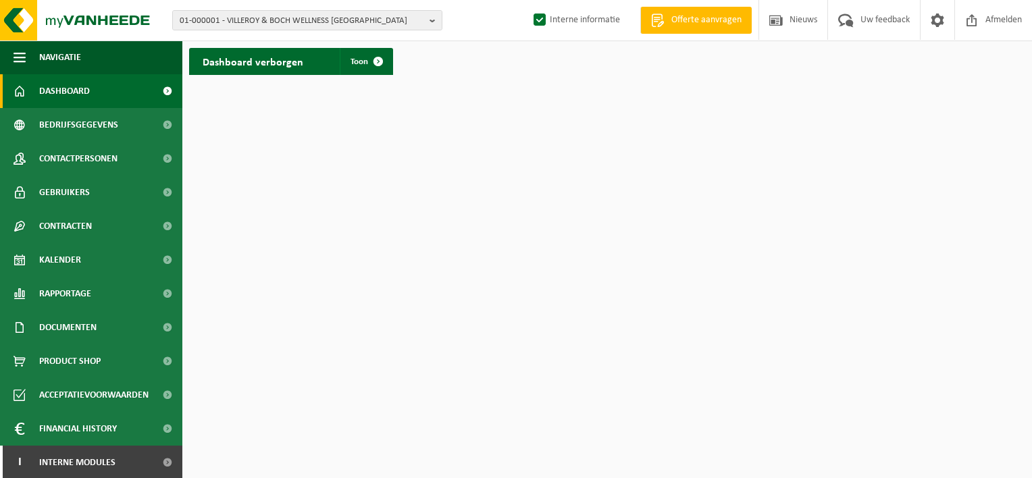
click at [684, 22] on span "Offerte aanvragen" at bounding box center [706, 21] width 77 height 14
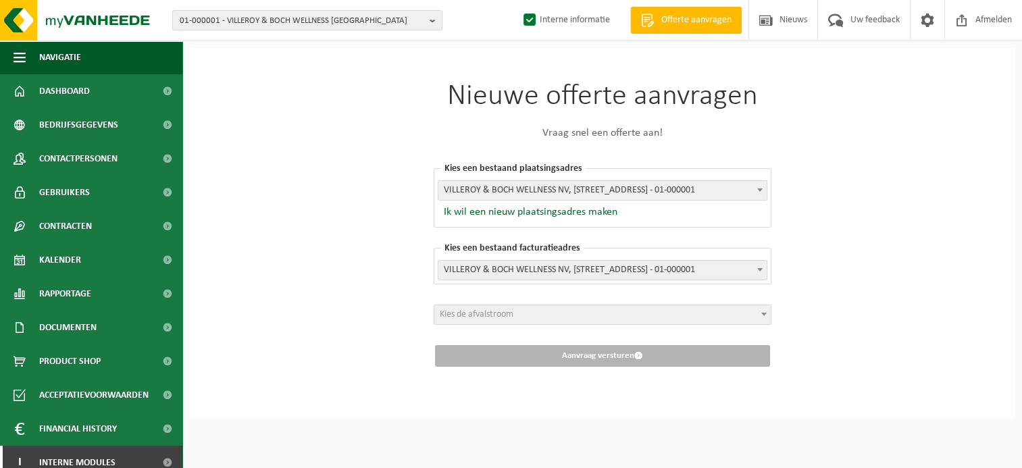
click at [759, 190] on b at bounding box center [759, 189] width 5 height 3
click at [579, 234] on li "Geen resultaten gevonden…" at bounding box center [601, 235] width 323 height 18
click at [453, 208] on input "BE0598754373" at bounding box center [601, 211] width 323 height 17
click at [479, 212] on input "BE 0598754373" at bounding box center [601, 211] width 323 height 17
click at [516, 213] on input "BE 0598754373" at bounding box center [601, 211] width 323 height 17
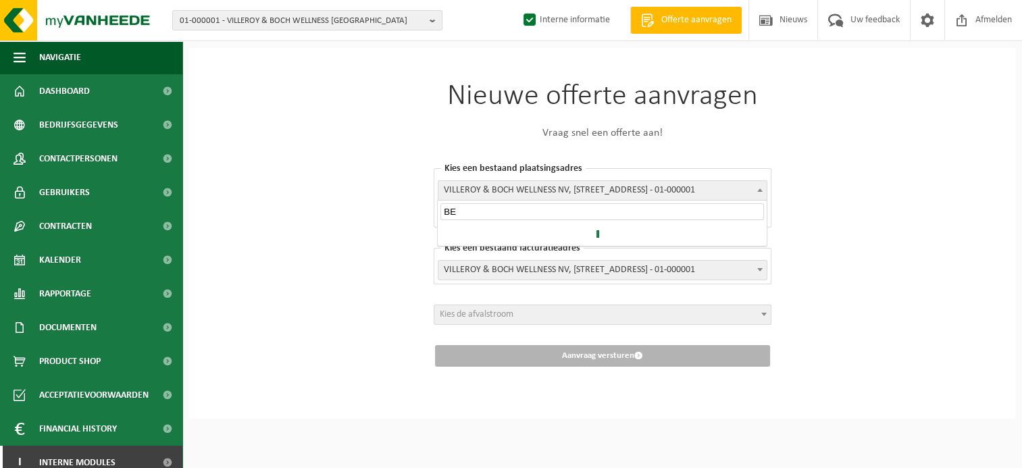
type input "B"
click at [805, 222] on div "Nieuwe offerte aanvragen Vraag snel een offerte aan! Kies een bestaand plaatsin…" at bounding box center [602, 233] width 826 height 371
click at [531, 211] on button "Ik wil een nieuw plaatsingsadres maken" at bounding box center [528, 212] width 180 height 14
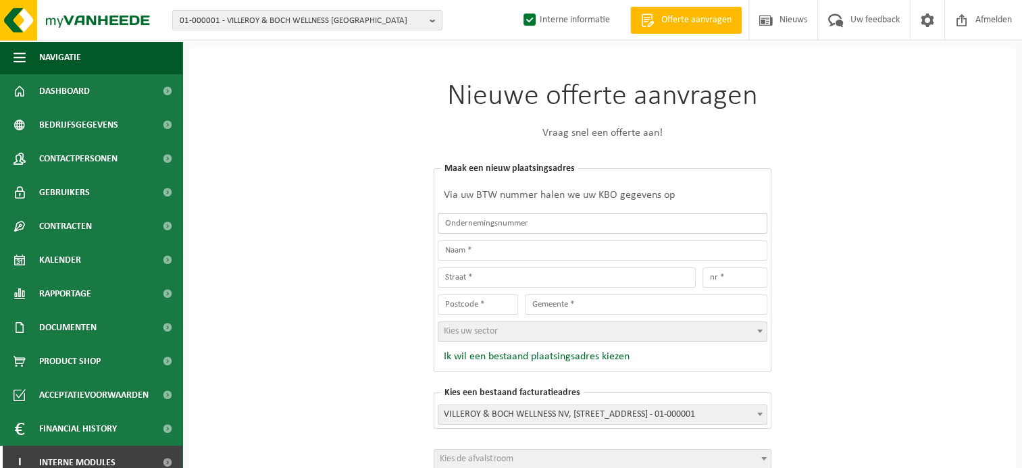
click at [476, 222] on input "text" at bounding box center [603, 223] width 330 height 20
type input "0598754373"
type input "TRAPPENMAKERIJ WIM VAN LOON BV"
type input "RIJKMAKERLAAN"
type input "4"
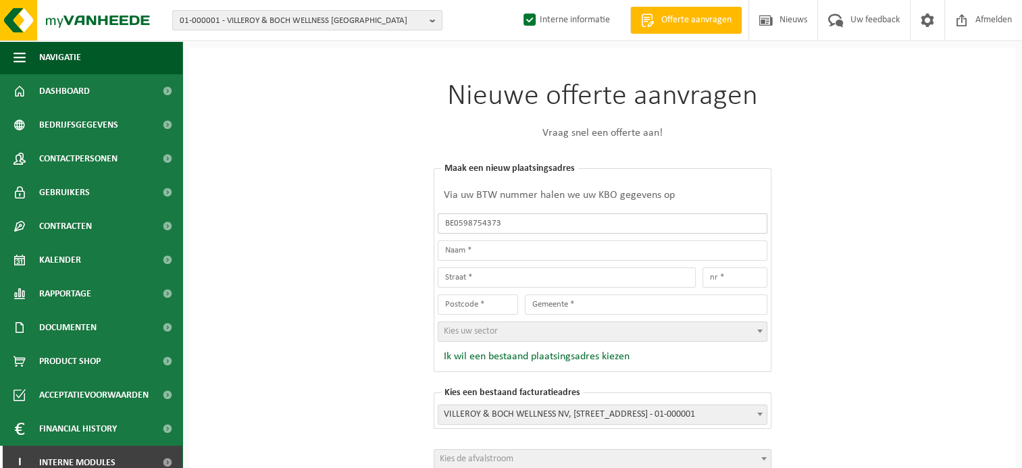
type input "2910"
type input "ESSEN"
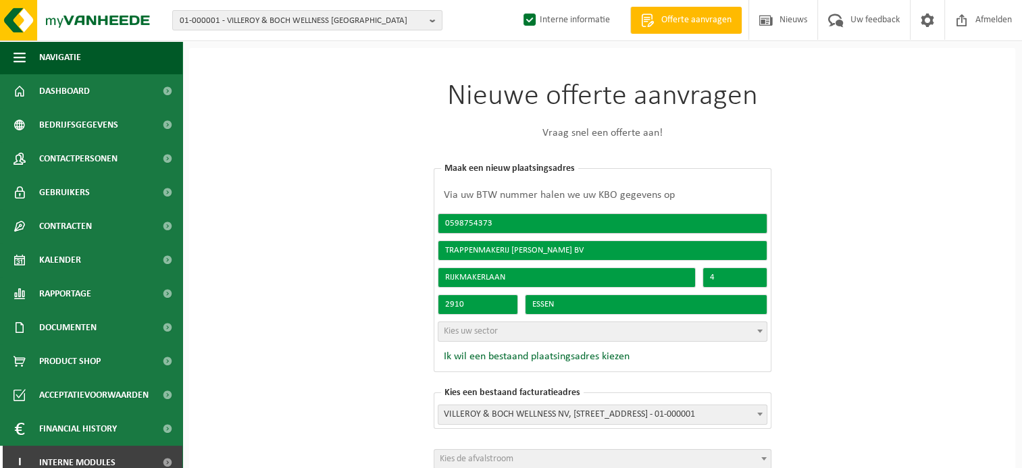
type input "0598754373"
click at [763, 330] on span at bounding box center [760, 331] width 14 height 18
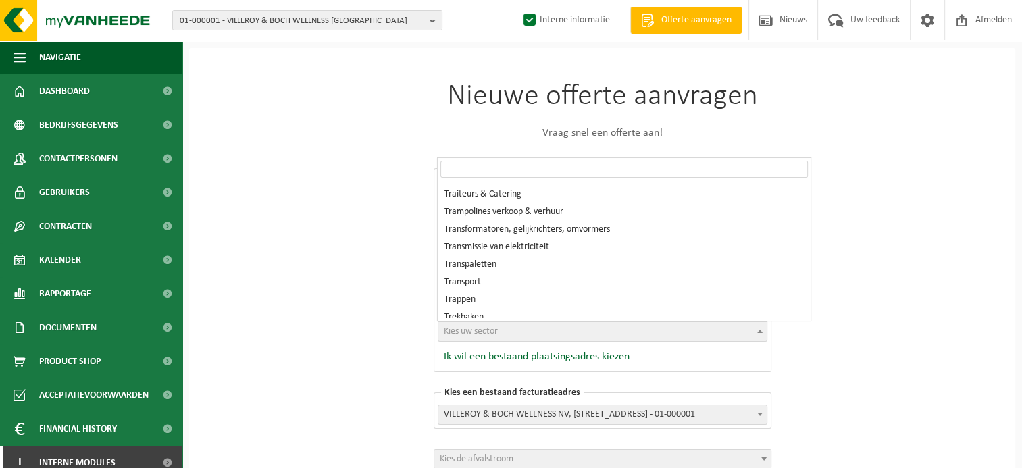
scroll to position [33568, 0]
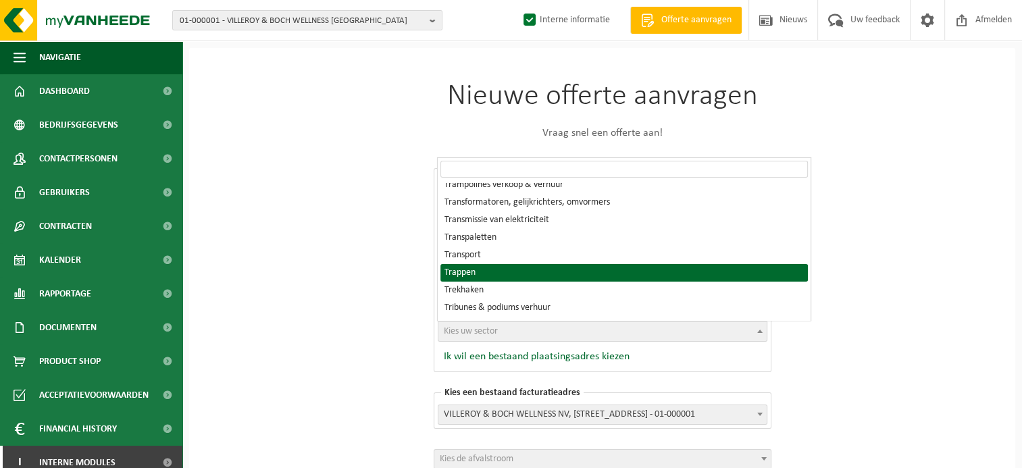
select select "507"
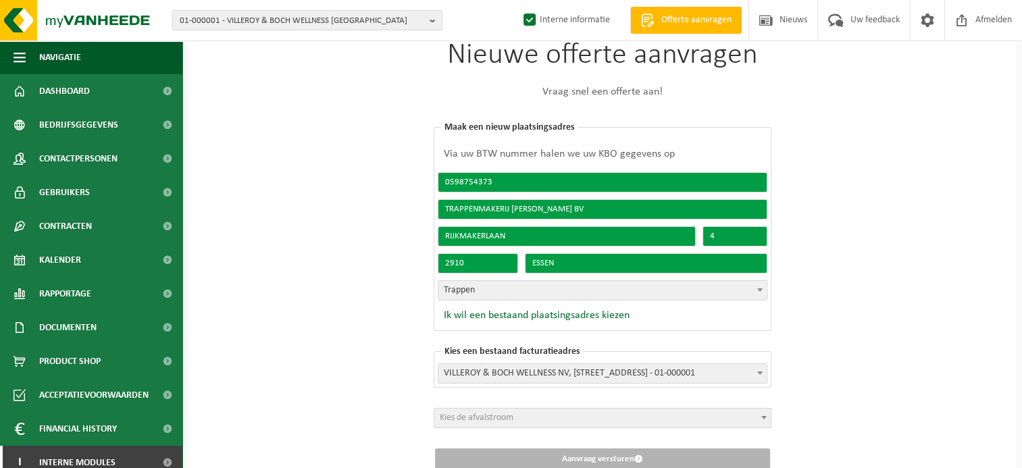
scroll to position [86, 0]
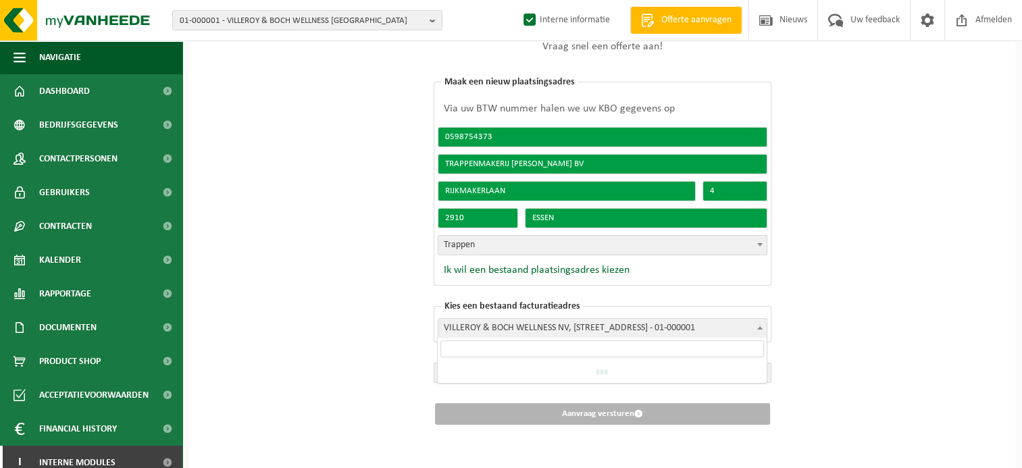
click at [753, 328] on span at bounding box center [760, 328] width 14 height 18
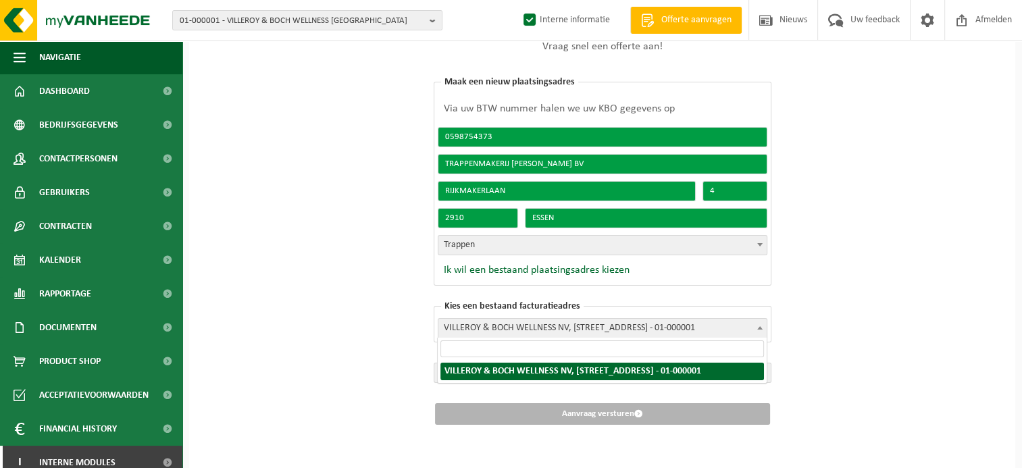
click at [523, 351] on input "search" at bounding box center [601, 348] width 323 height 17
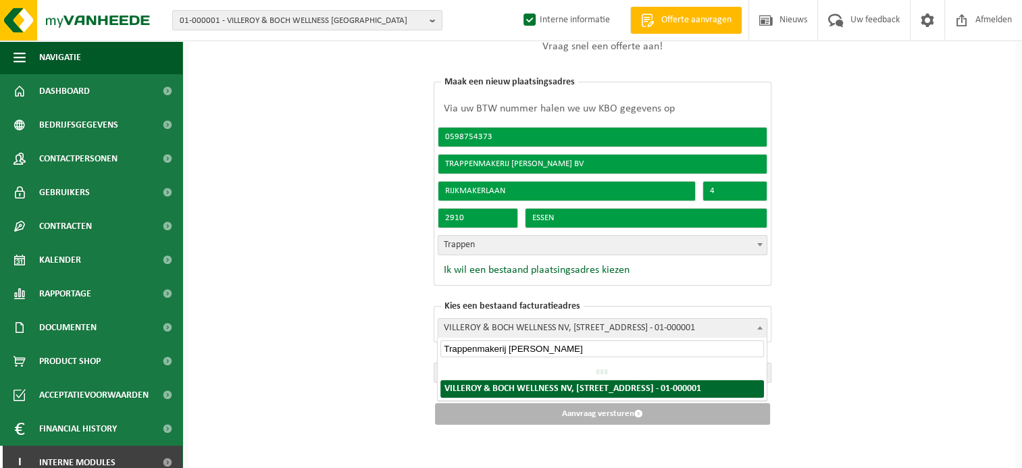
type input "Trappenmakerij Van Loon"
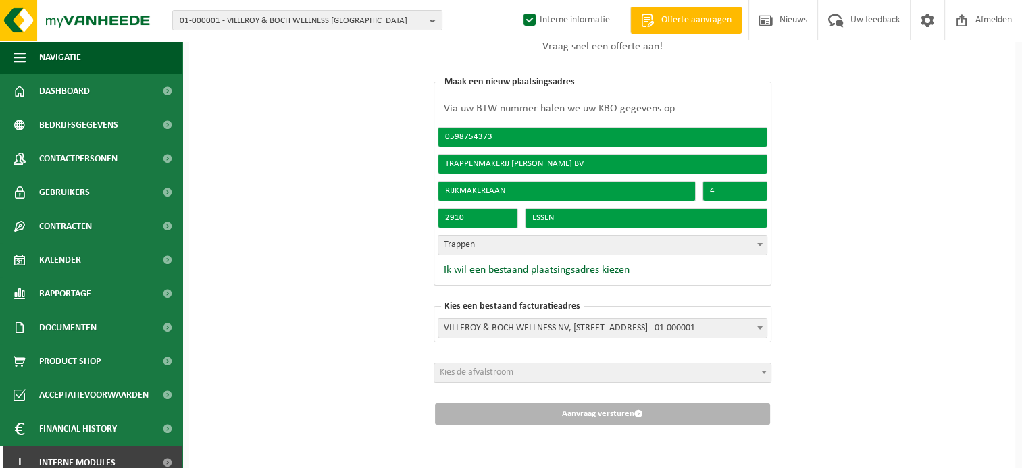
click at [810, 416] on div "Nieuwe offerte aanvragen Vraag snel een offerte aan! Kies een bestaand plaatsin…" at bounding box center [602, 216] width 826 height 511
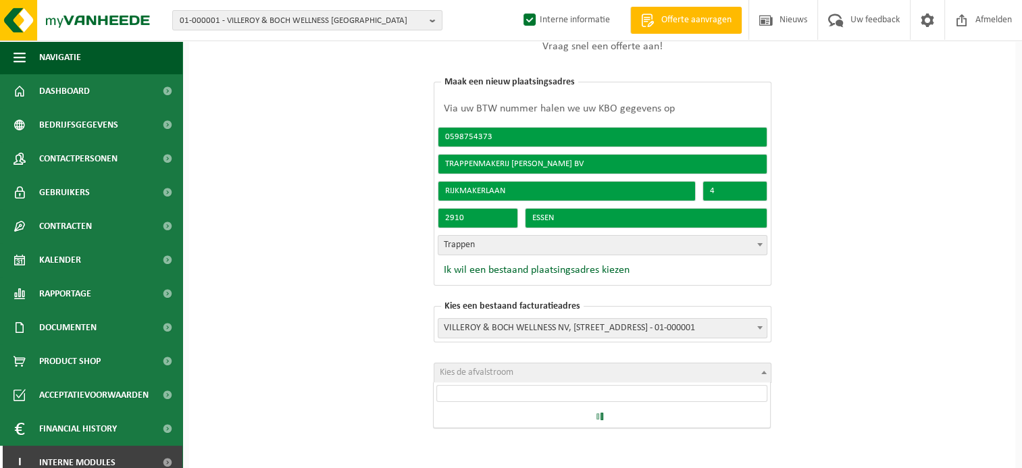
click at [754, 374] on span "Kies de afvalstroom" at bounding box center [602, 372] width 336 height 19
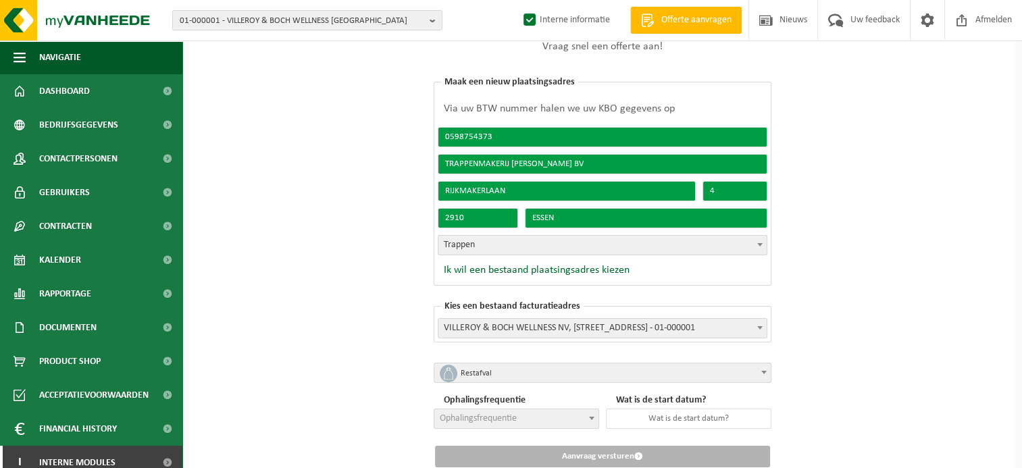
select select "1"
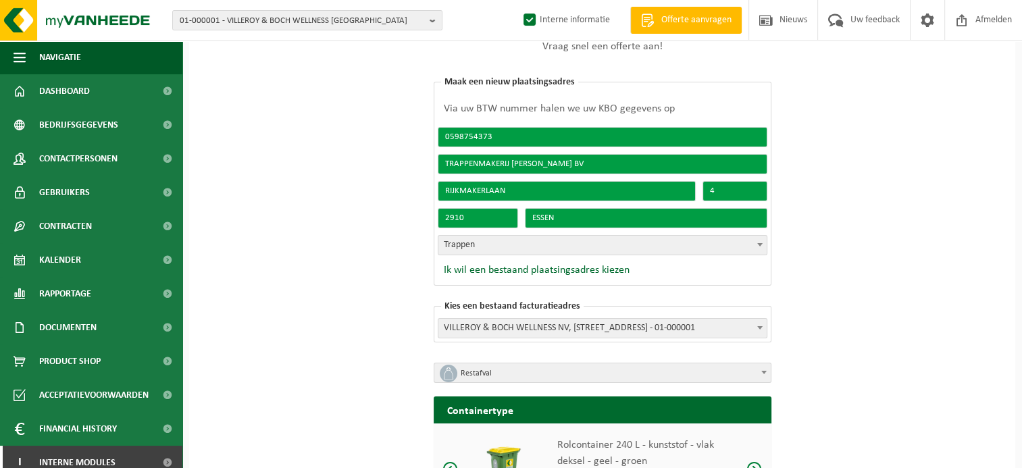
click at [868, 388] on div "Nieuwe offerte aanvragen Vraag snel een offerte aan! Kies een bestaand plaatsin…" at bounding box center [602, 307] width 826 height 693
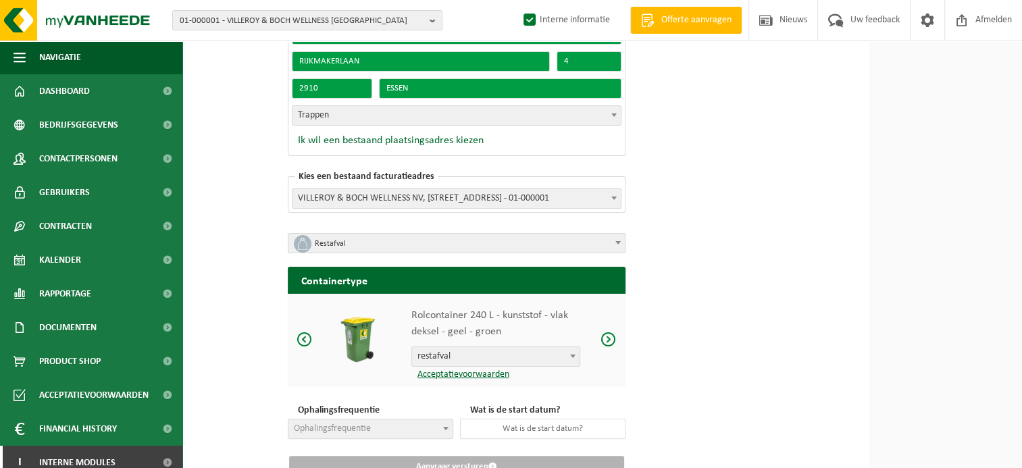
scroll to position [272, 146]
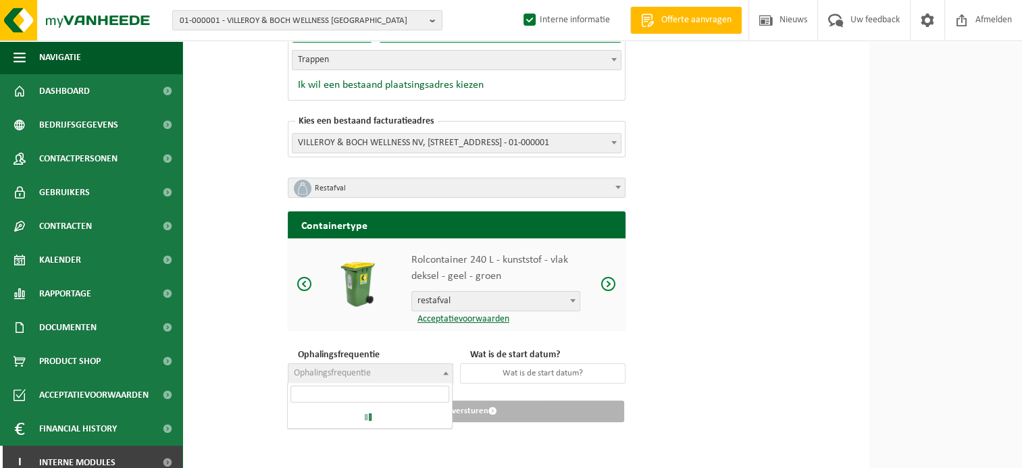
click at [441, 370] on span at bounding box center [446, 373] width 14 height 18
click at [607, 276] on span at bounding box center [608, 284] width 16 height 17
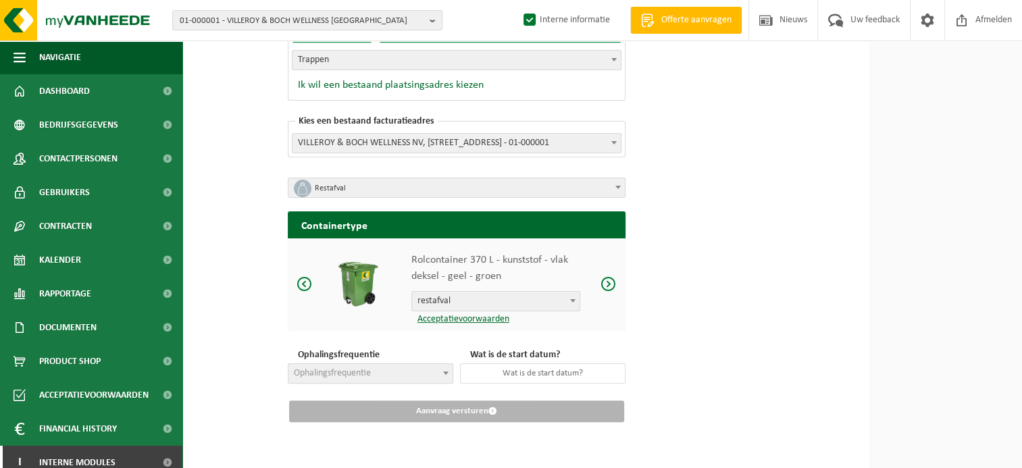
click at [607, 280] on span at bounding box center [608, 284] width 16 height 17
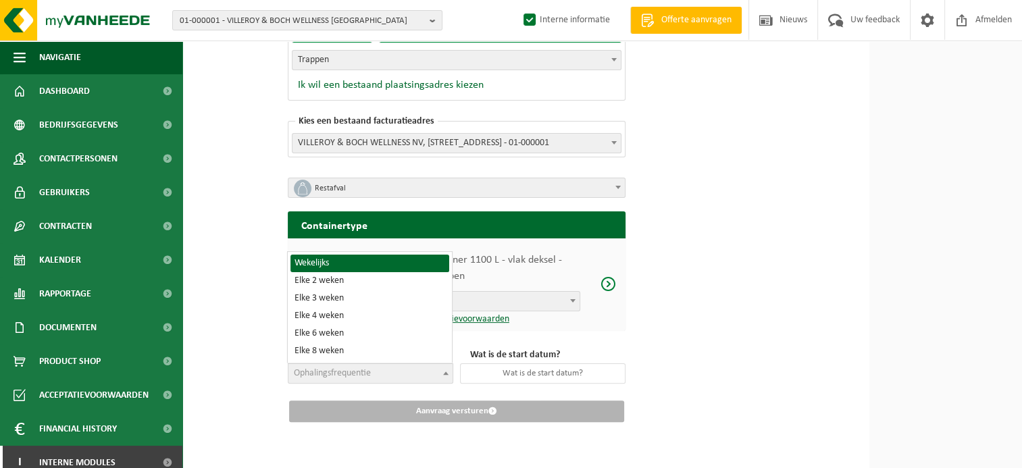
click at [438, 374] on span "Ophalingsfrequentie" at bounding box center [370, 373] width 164 height 19
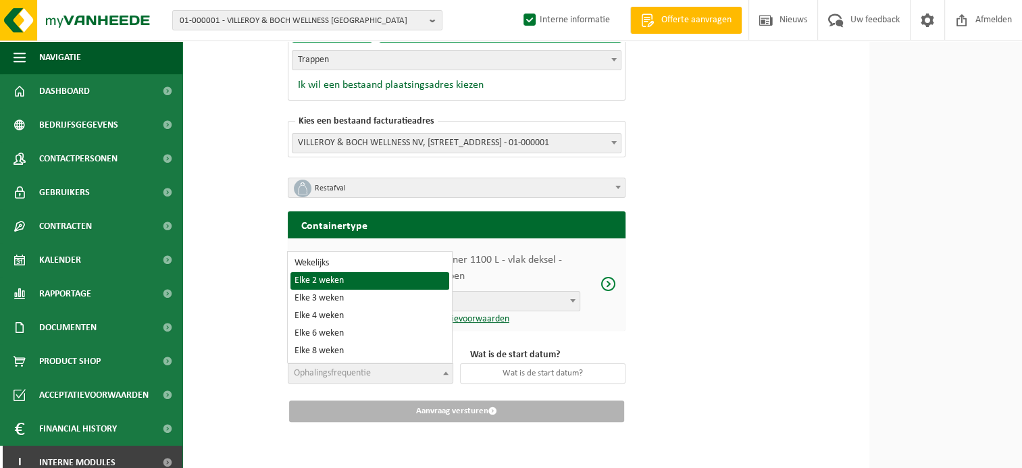
select select "11"
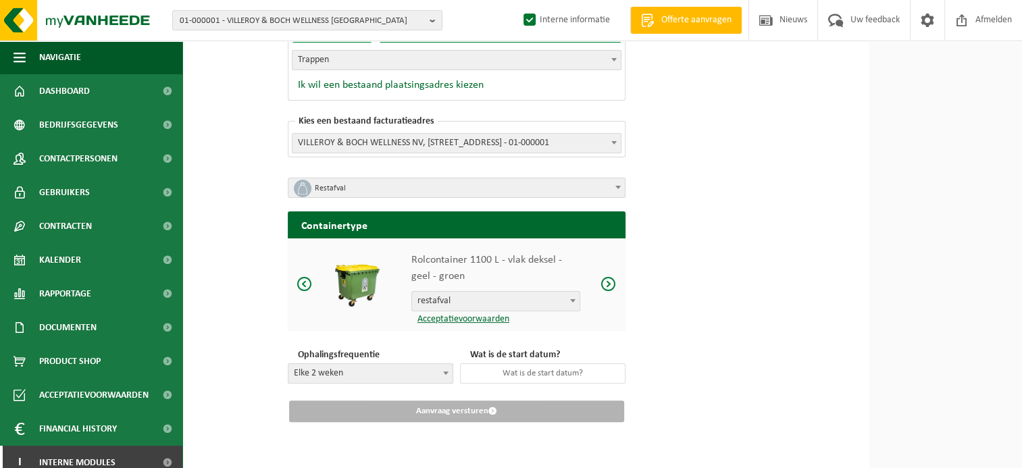
click at [446, 372] on b at bounding box center [445, 373] width 5 height 3
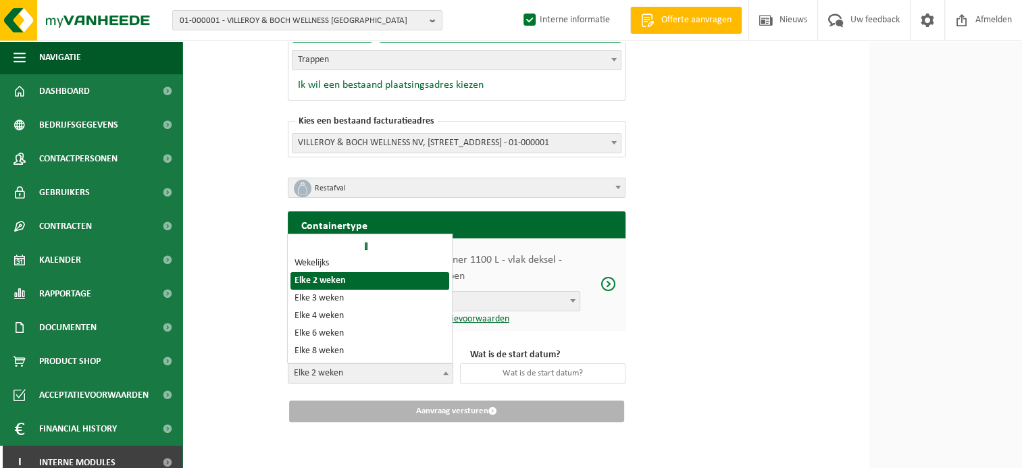
click at [446, 369] on span at bounding box center [446, 373] width 14 height 18
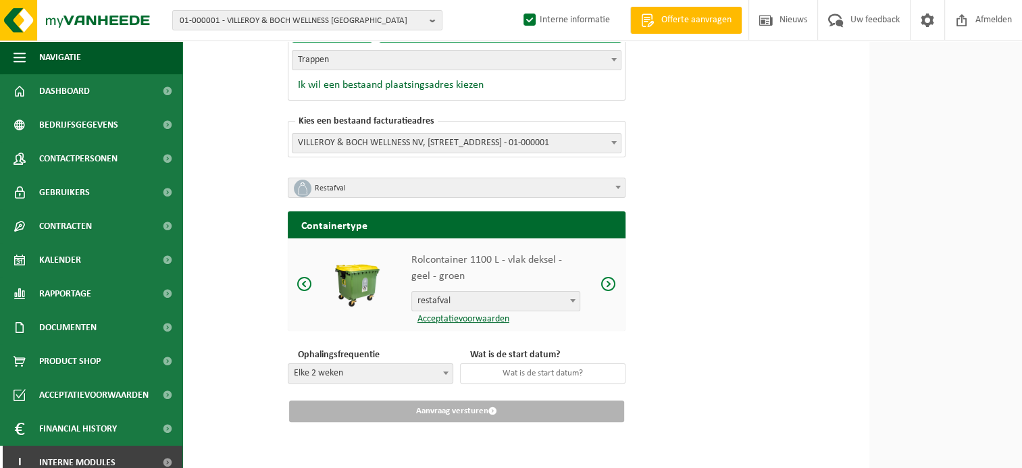
click at [443, 367] on span at bounding box center [446, 373] width 14 height 18
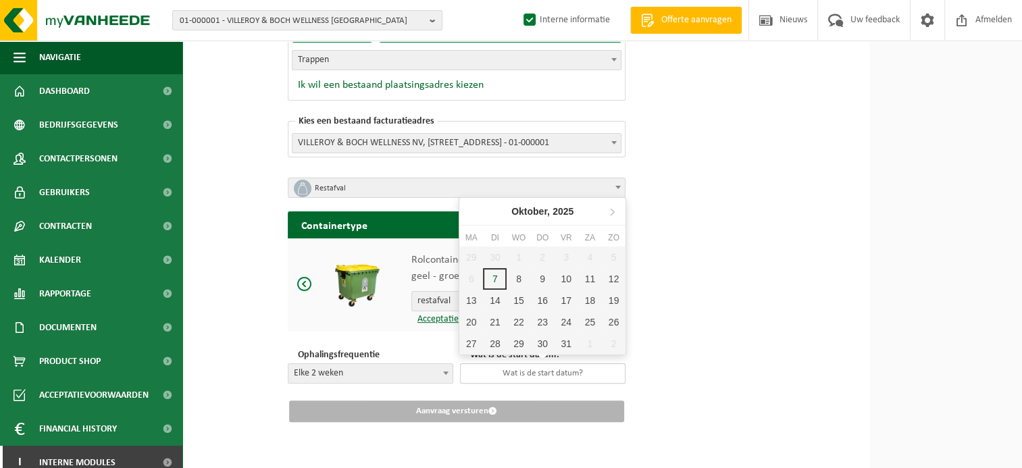
click at [501, 367] on input "text" at bounding box center [542, 373] width 165 height 20
click at [571, 345] on div "31" at bounding box center [567, 344] width 24 height 22
type input "2025-10-31"
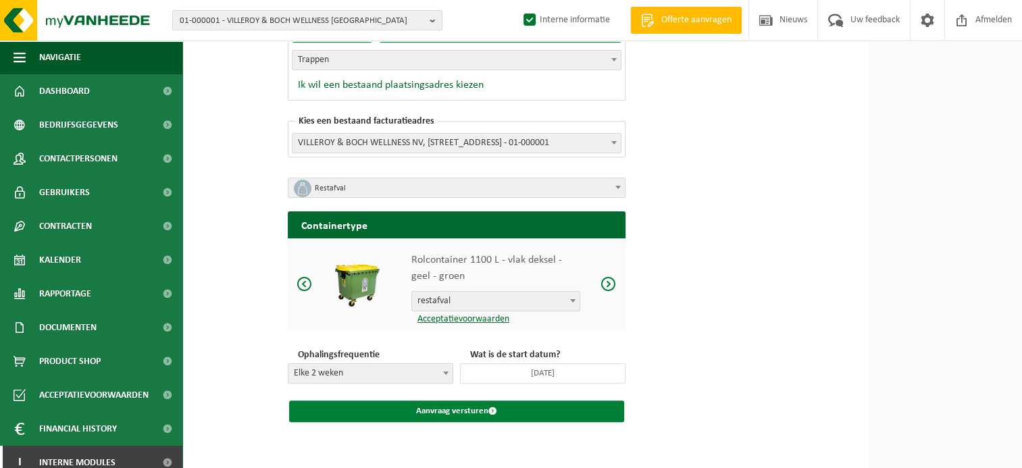
click at [500, 409] on button "Aanvraag versturen" at bounding box center [456, 412] width 335 height 22
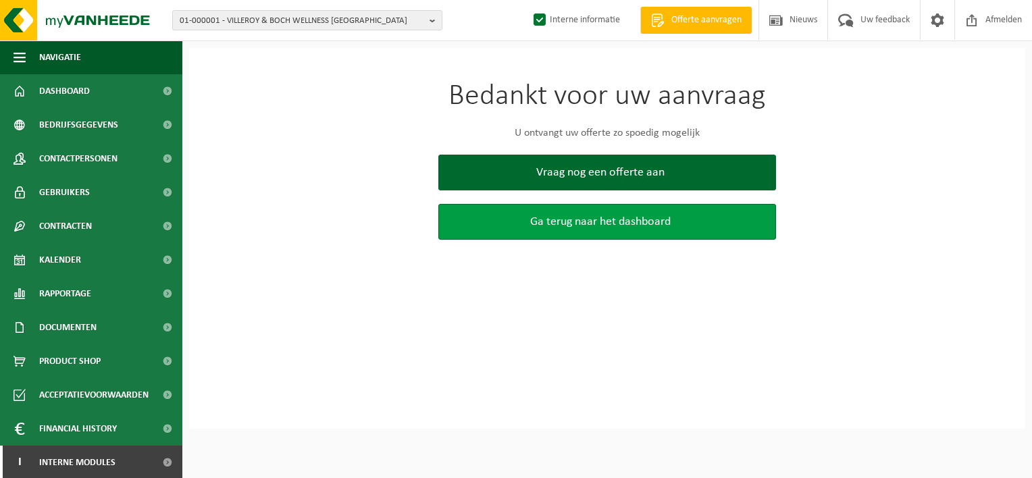
click at [542, 222] on span "Ga terug naar het dashboard" at bounding box center [600, 222] width 140 height 14
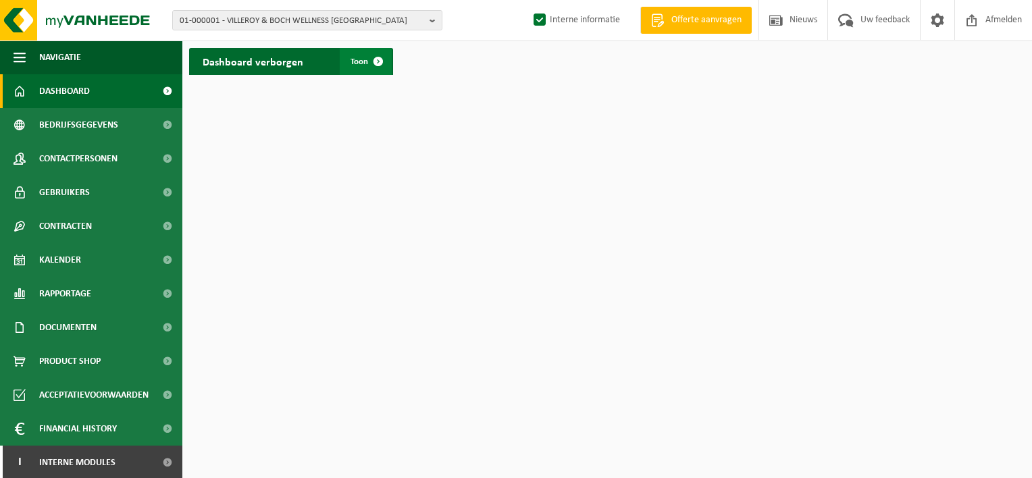
click at [378, 58] on span at bounding box center [378, 61] width 27 height 27
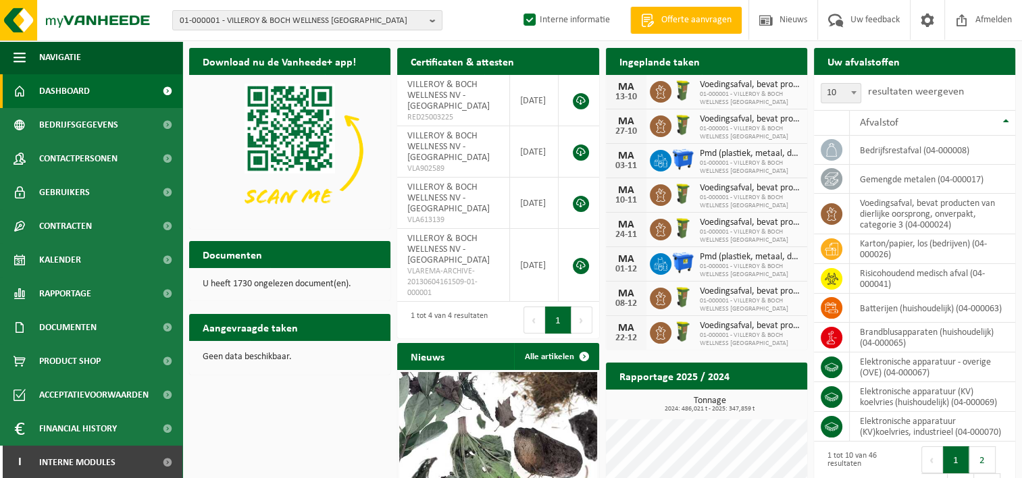
click at [532, 16] on label "Interne informatie" at bounding box center [565, 20] width 89 height 20
click at [519, 0] on input "Interne informatie" at bounding box center [518, -1] width 1 height 1
checkbox input "false"
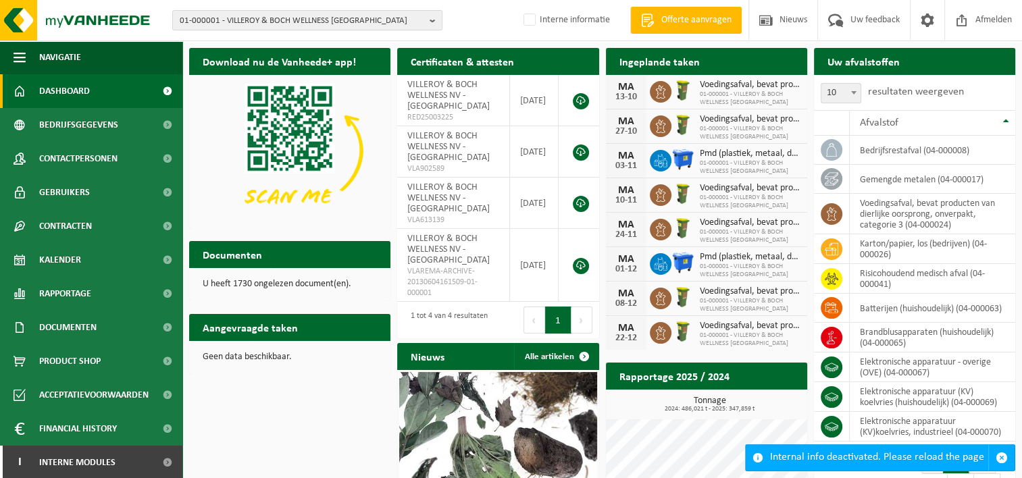
click at [675, 14] on span "Offerte aanvragen" at bounding box center [696, 21] width 77 height 14
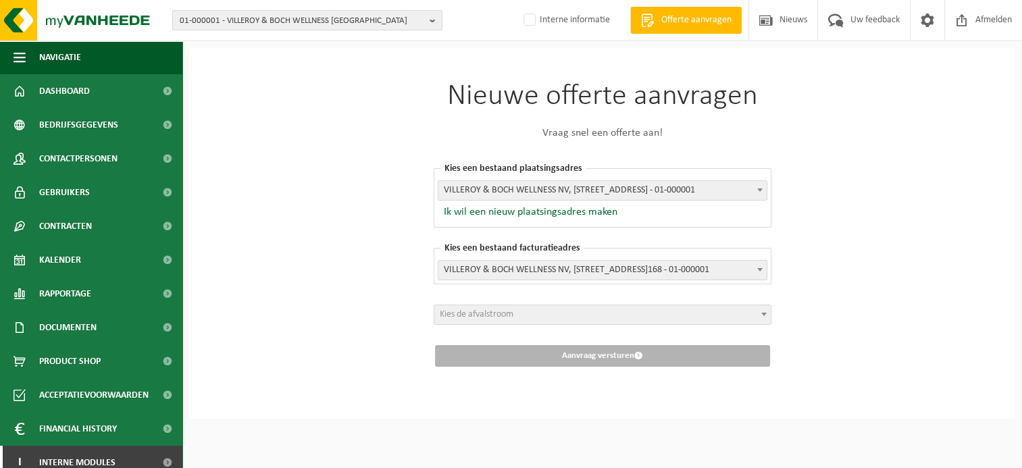
click at [762, 186] on span at bounding box center [760, 190] width 14 height 18
